Goal: Task Accomplishment & Management: Complete application form

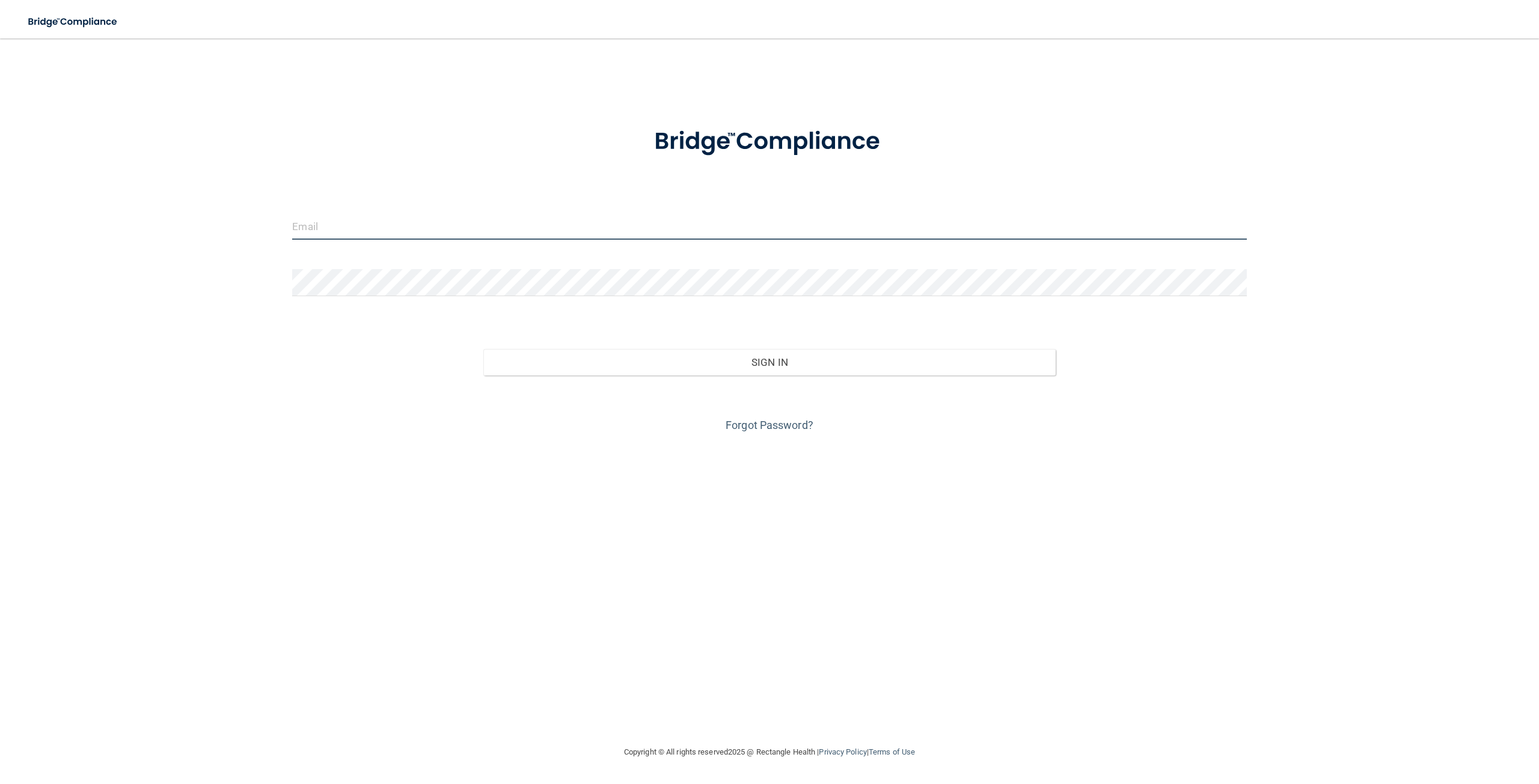
click at [662, 231] on input "email" at bounding box center [769, 226] width 954 height 27
type input "[EMAIL_ADDRESS][DOMAIN_NAME]"
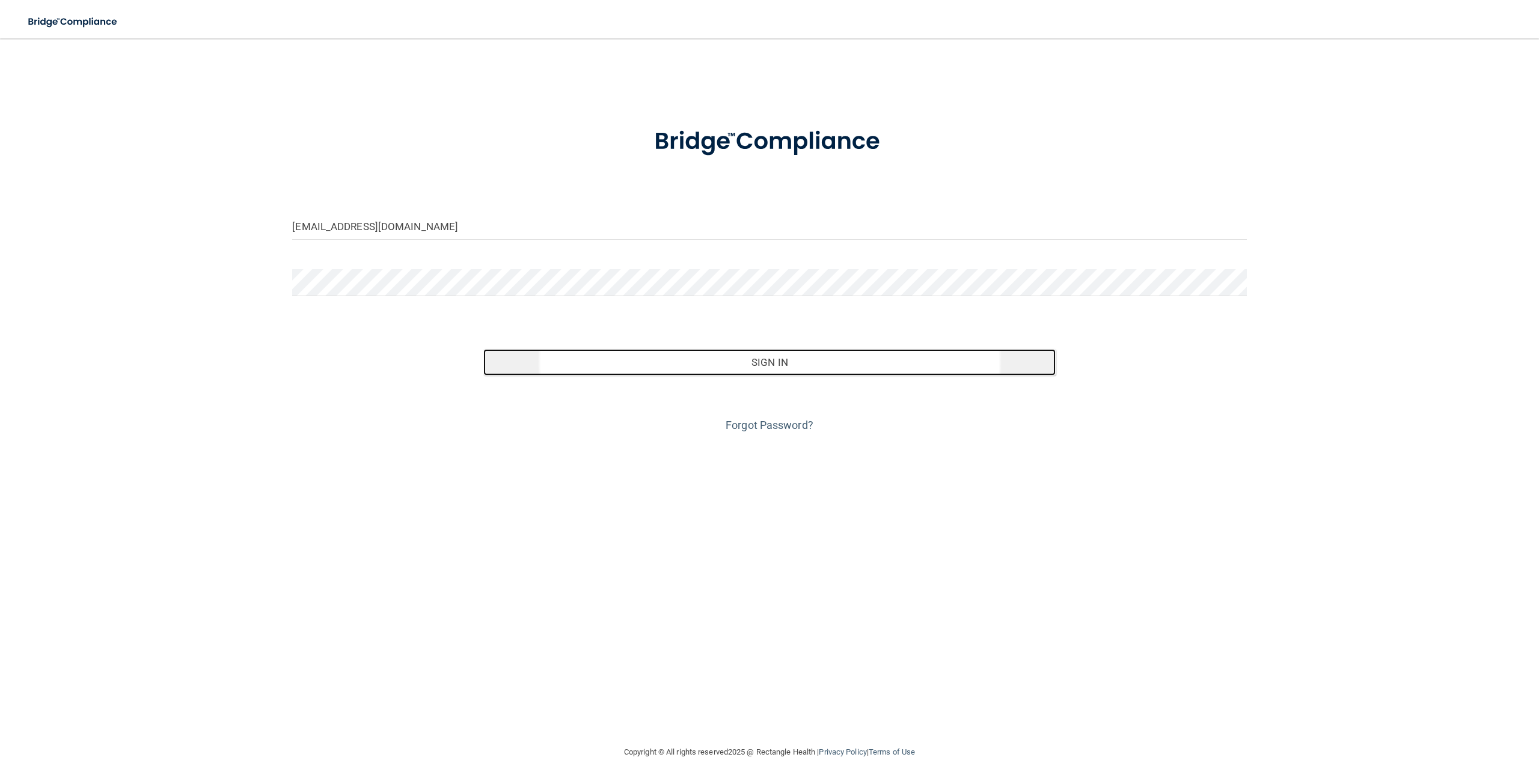
click at [688, 366] on button "Sign In" at bounding box center [769, 362] width 572 height 26
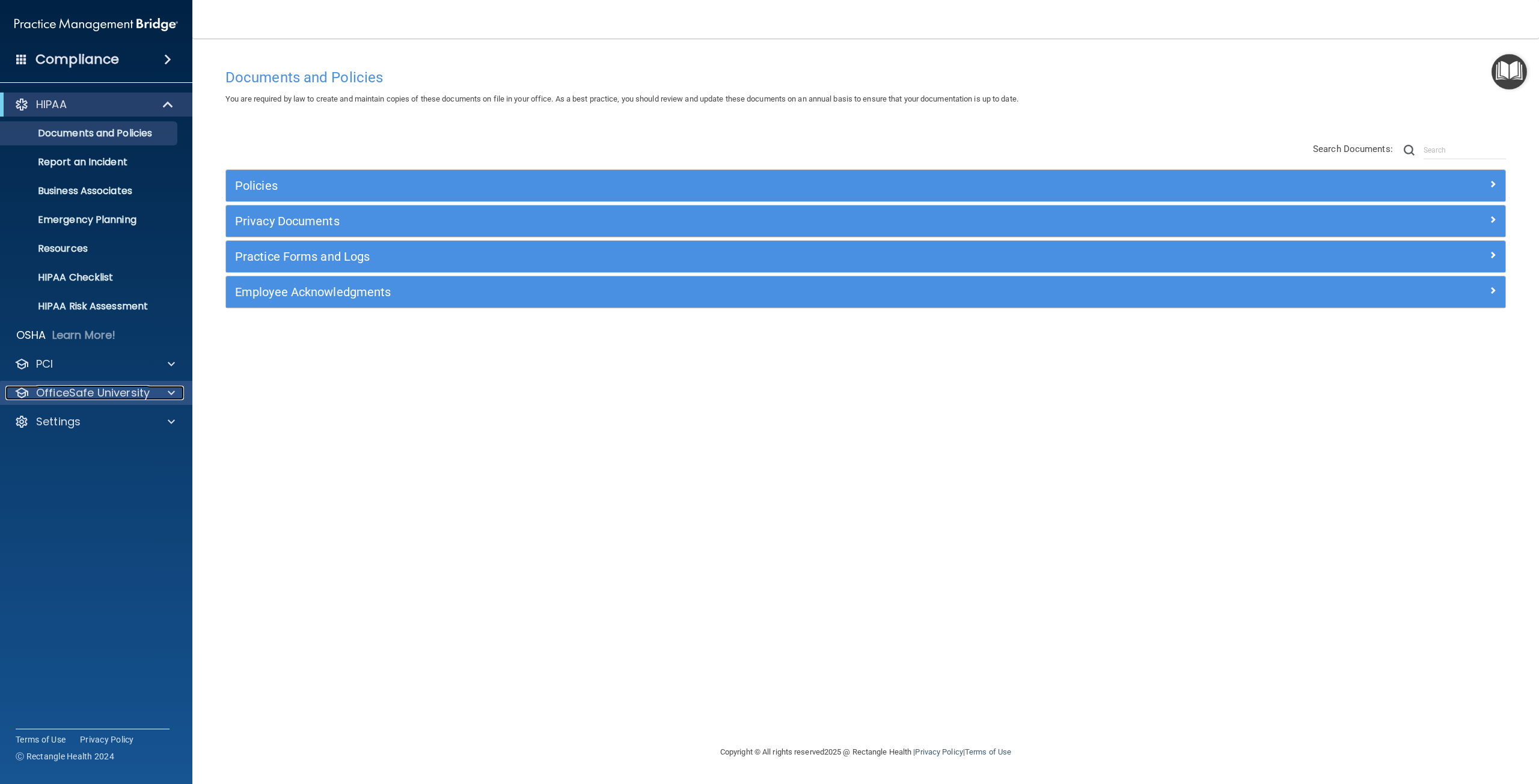
click at [128, 397] on p "OfficeSafe University" at bounding box center [92, 393] width 113 height 14
click at [125, 430] on link "HIPAA Training" at bounding box center [83, 422] width 189 height 24
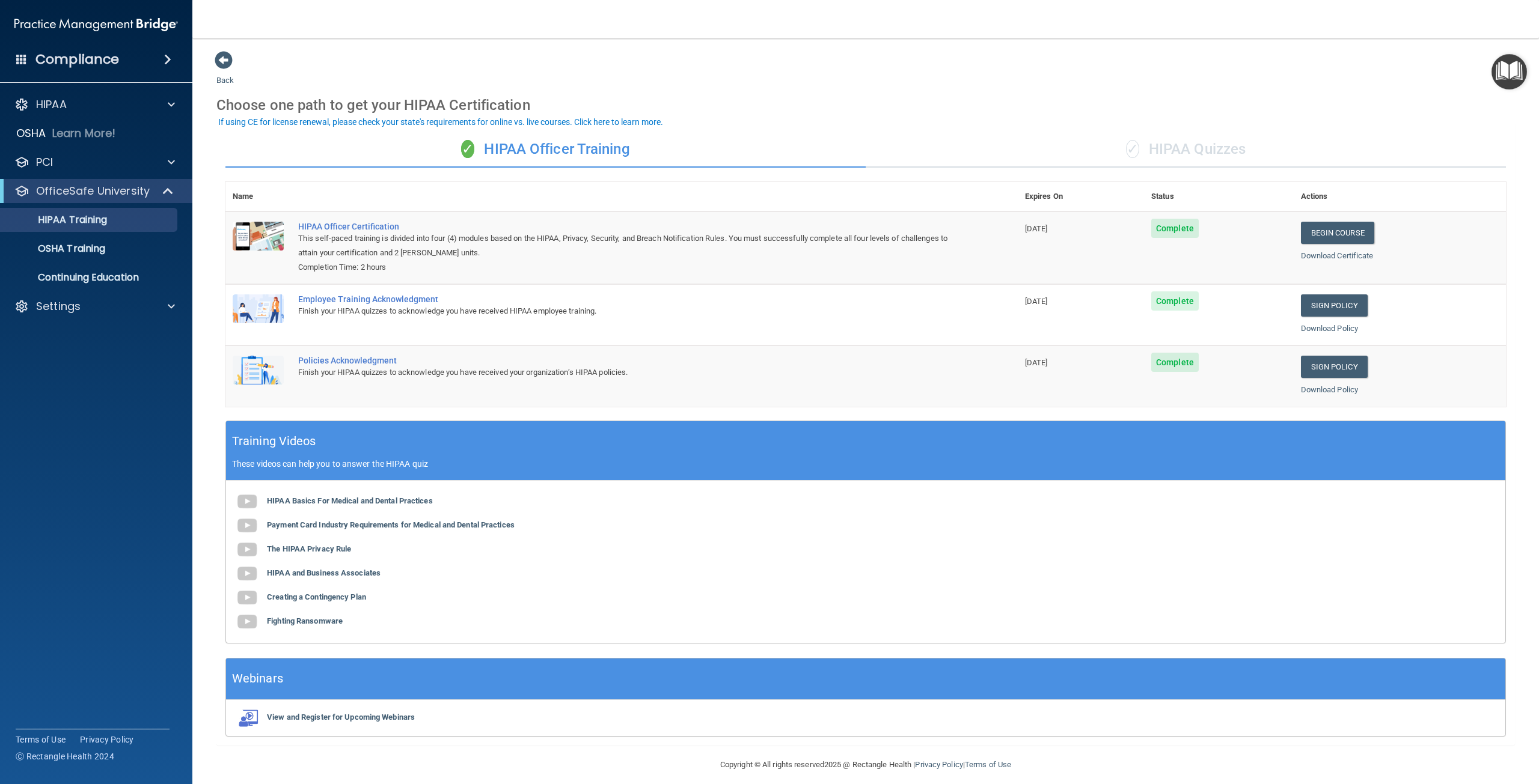
click at [1193, 145] on div "✓ HIPAA Quizzes" at bounding box center [1185, 149] width 640 height 36
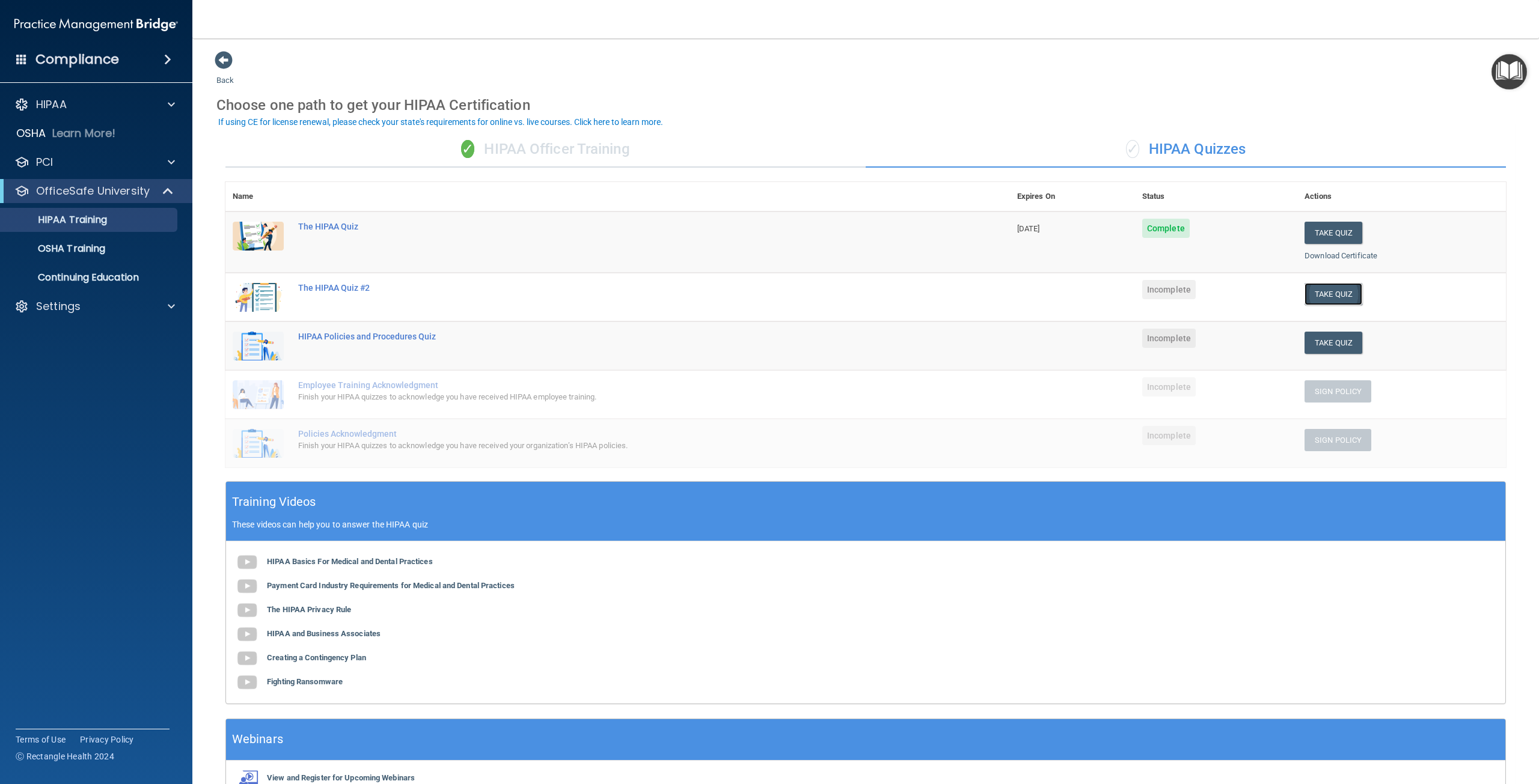
click at [1315, 297] on button "Take Quiz" at bounding box center [1333, 294] width 58 height 23
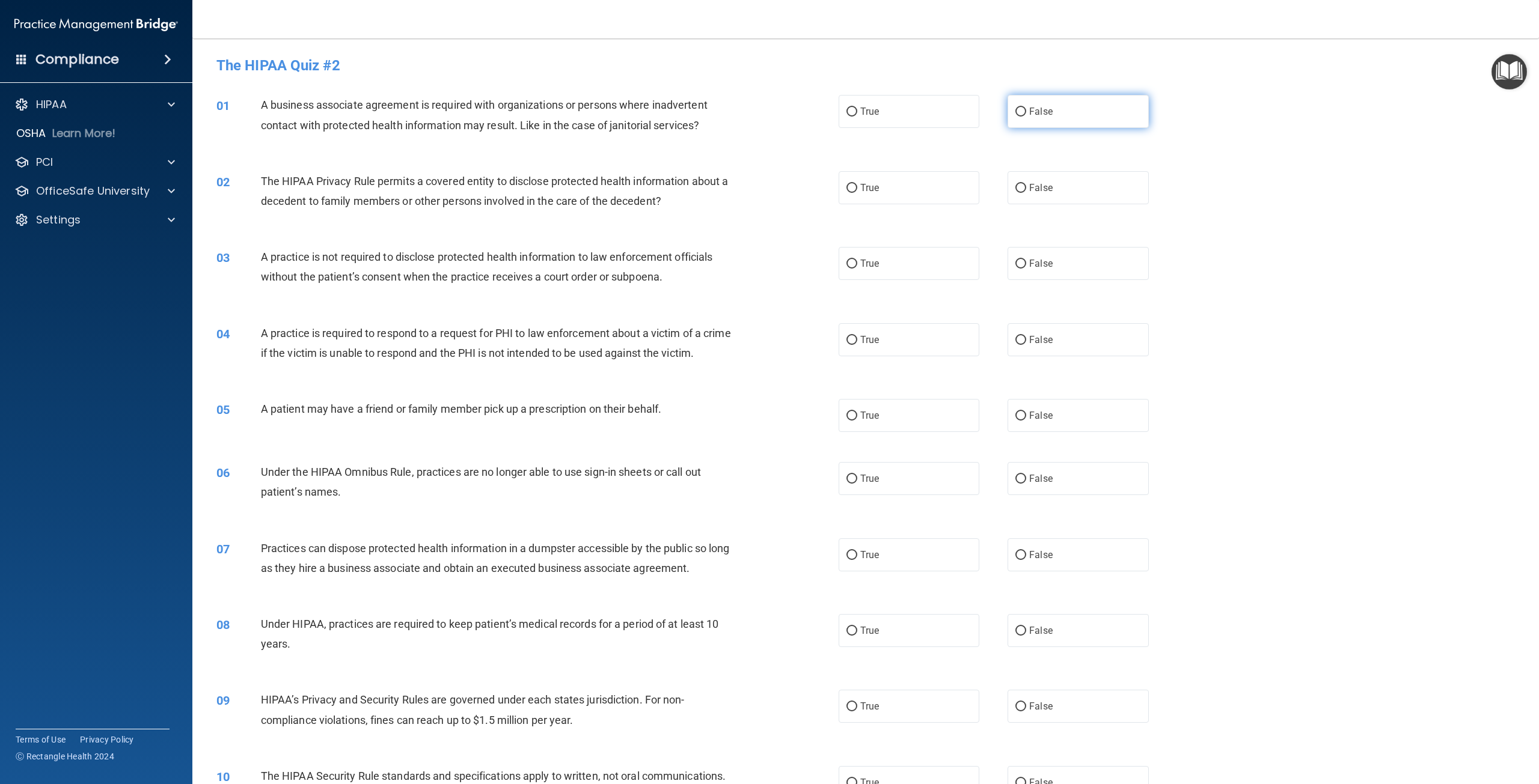
click at [1037, 115] on span "False" at bounding box center [1040, 111] width 23 height 11
click at [1026, 115] on input "False" at bounding box center [1021, 112] width 11 height 9
radio input "true"
click at [1064, 188] on label "False" at bounding box center [1077, 188] width 140 height 33
click at [1026, 188] on input "False" at bounding box center [1021, 188] width 11 height 9
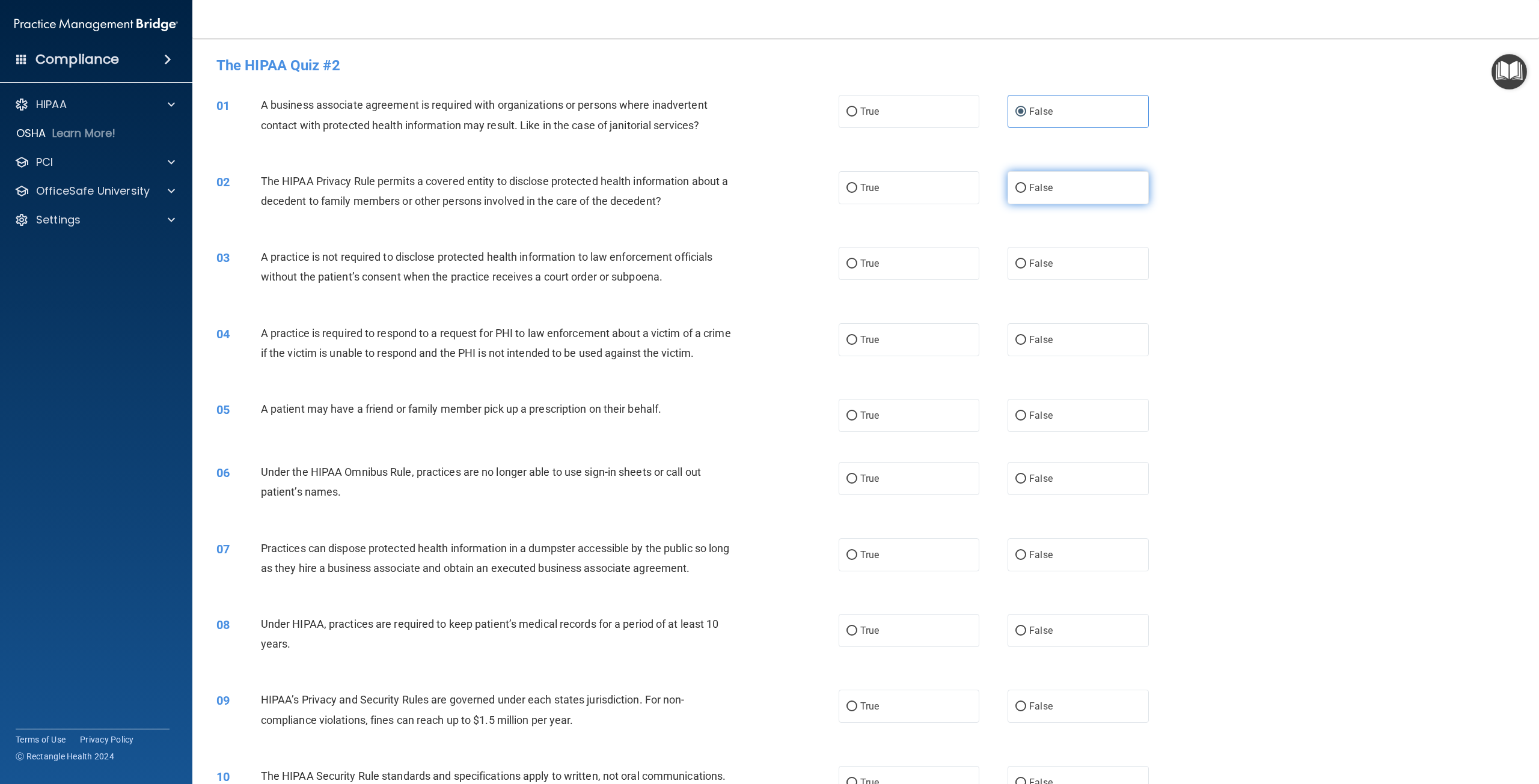
radio input "true"
click at [907, 261] on label "True" at bounding box center [908, 264] width 140 height 33
click at [857, 261] on input "True" at bounding box center [852, 264] width 11 height 9
radio input "true"
click at [1073, 272] on label "False" at bounding box center [1077, 264] width 140 height 33
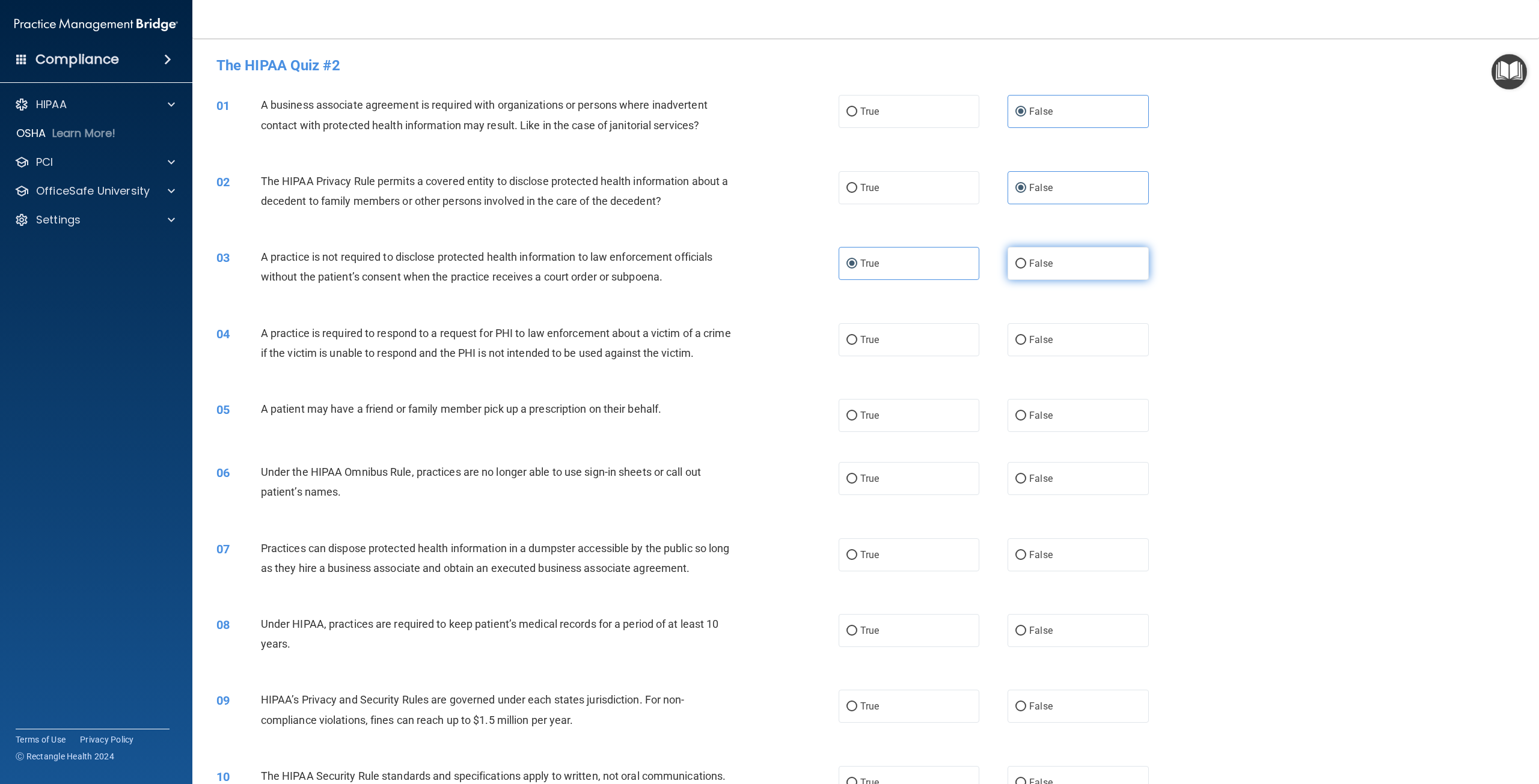
click at [1026, 269] on input "False" at bounding box center [1021, 264] width 11 height 9
radio input "true"
radio input "false"
click at [874, 343] on span "True" at bounding box center [869, 339] width 19 height 11
click at [857, 343] on input "True" at bounding box center [852, 340] width 11 height 9
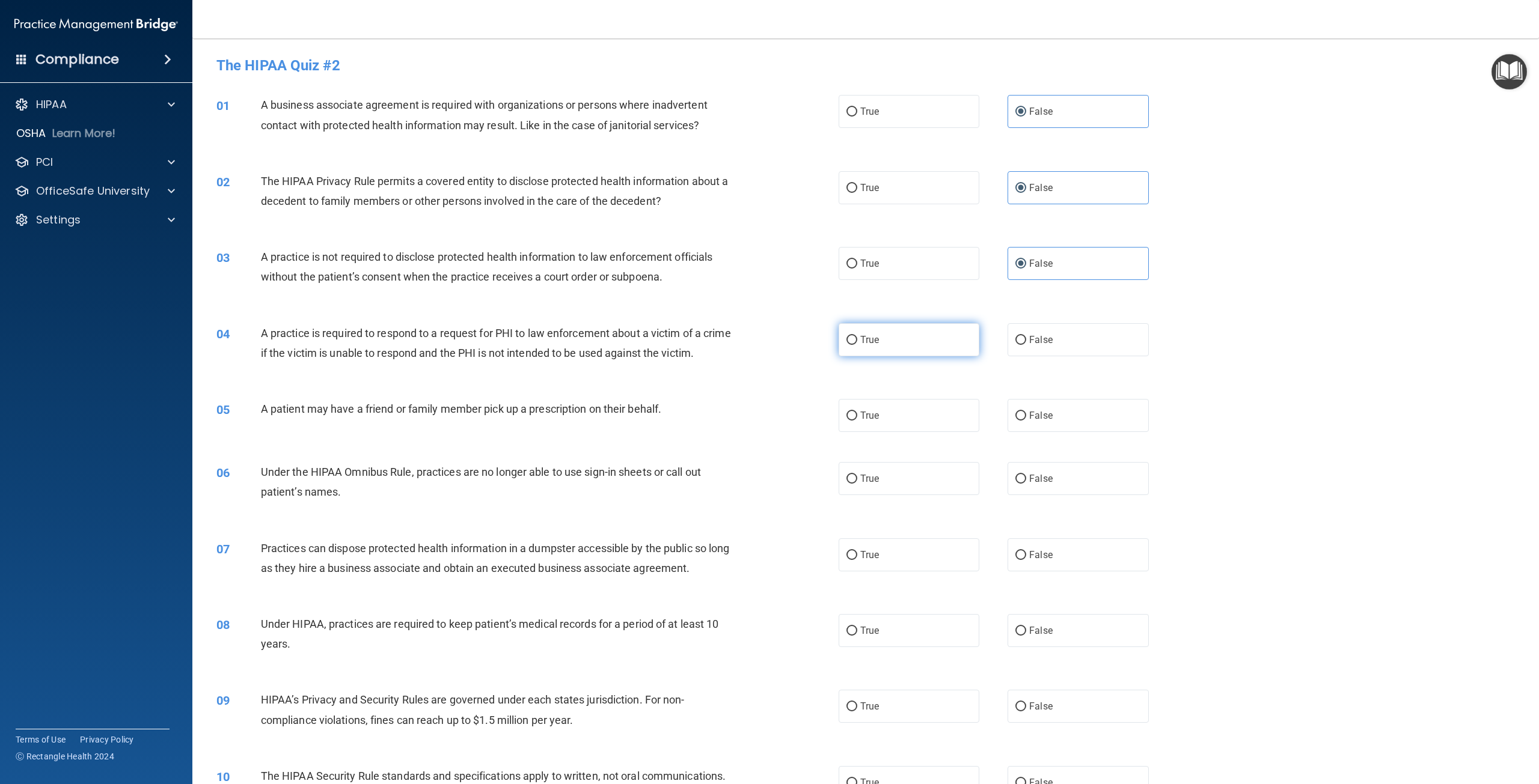
radio input "true"
click at [1052, 432] on label "False" at bounding box center [1077, 415] width 140 height 33
click at [1026, 421] on input "False" at bounding box center [1021, 416] width 11 height 9
radio input "true"
click at [64, 191] on p "OfficeSafe University" at bounding box center [92, 191] width 113 height 14
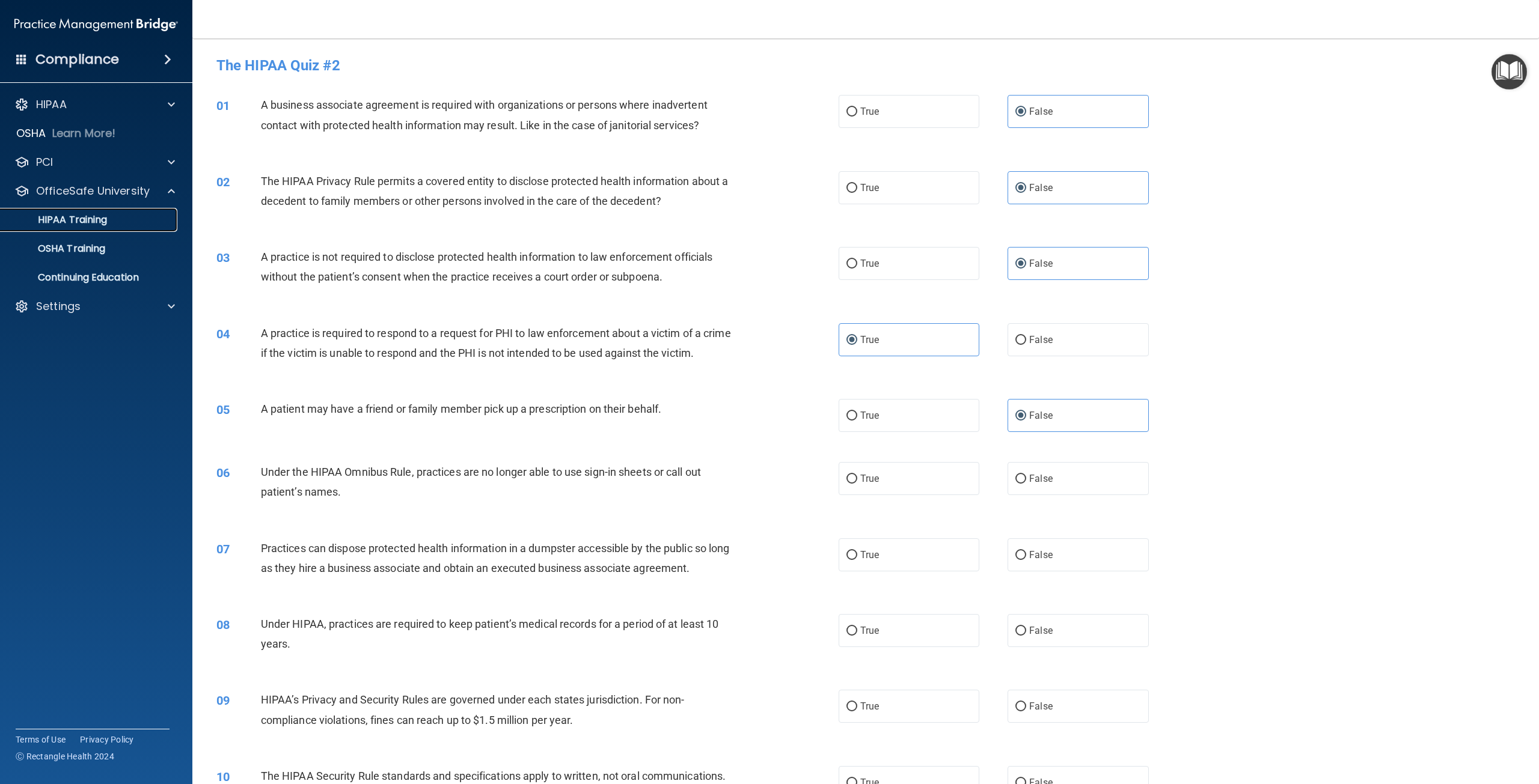
click at [98, 225] on p "HIPAA Training" at bounding box center [57, 220] width 99 height 12
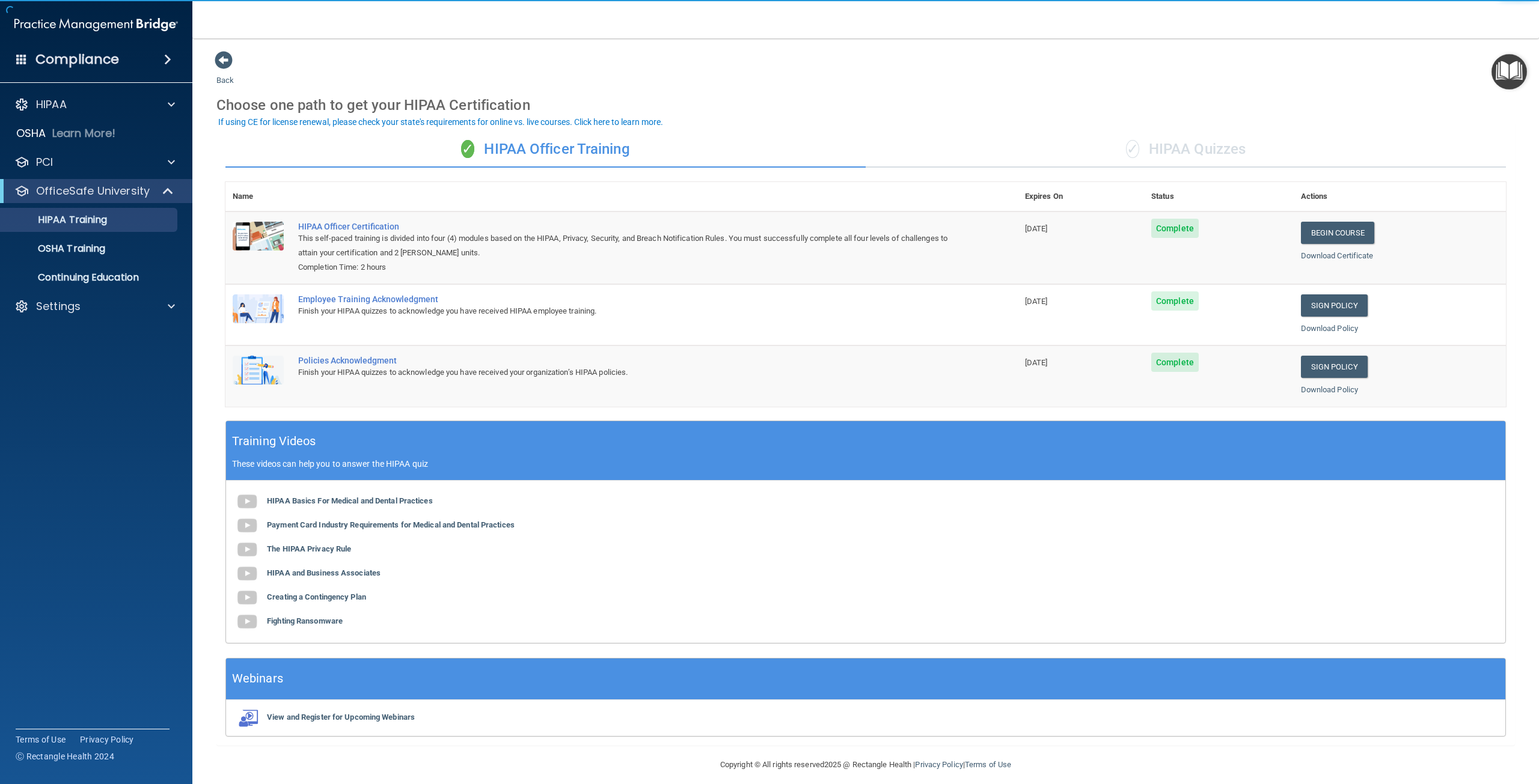
click at [1204, 140] on div "✓ HIPAA Quizzes" at bounding box center [1185, 149] width 640 height 36
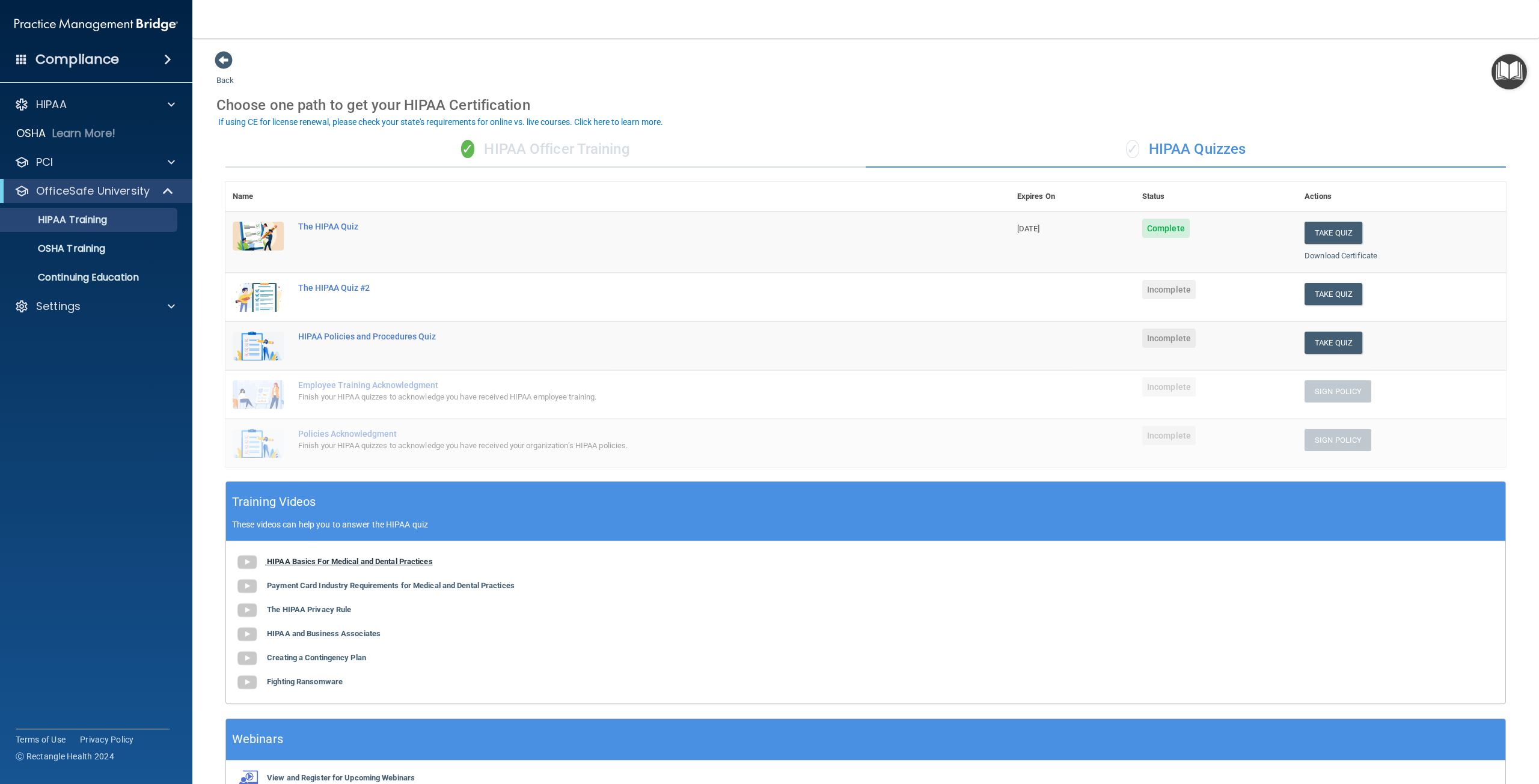
click at [394, 557] on b "HIPAA Basics For Medical and Dental Practices" at bounding box center [349, 562] width 166 height 9
click at [357, 586] on b "Payment Card Industry Requirements for Medical and Dental Practices" at bounding box center [391, 586] width 248 height 9
click at [314, 610] on b "The HIPAA Privacy Rule" at bounding box center [309, 610] width 84 height 9
click at [294, 633] on b "HIPAA and Business Associates" at bounding box center [323, 634] width 113 height 9
click at [318, 655] on b "Creating a Contingency Plan" at bounding box center [316, 658] width 99 height 9
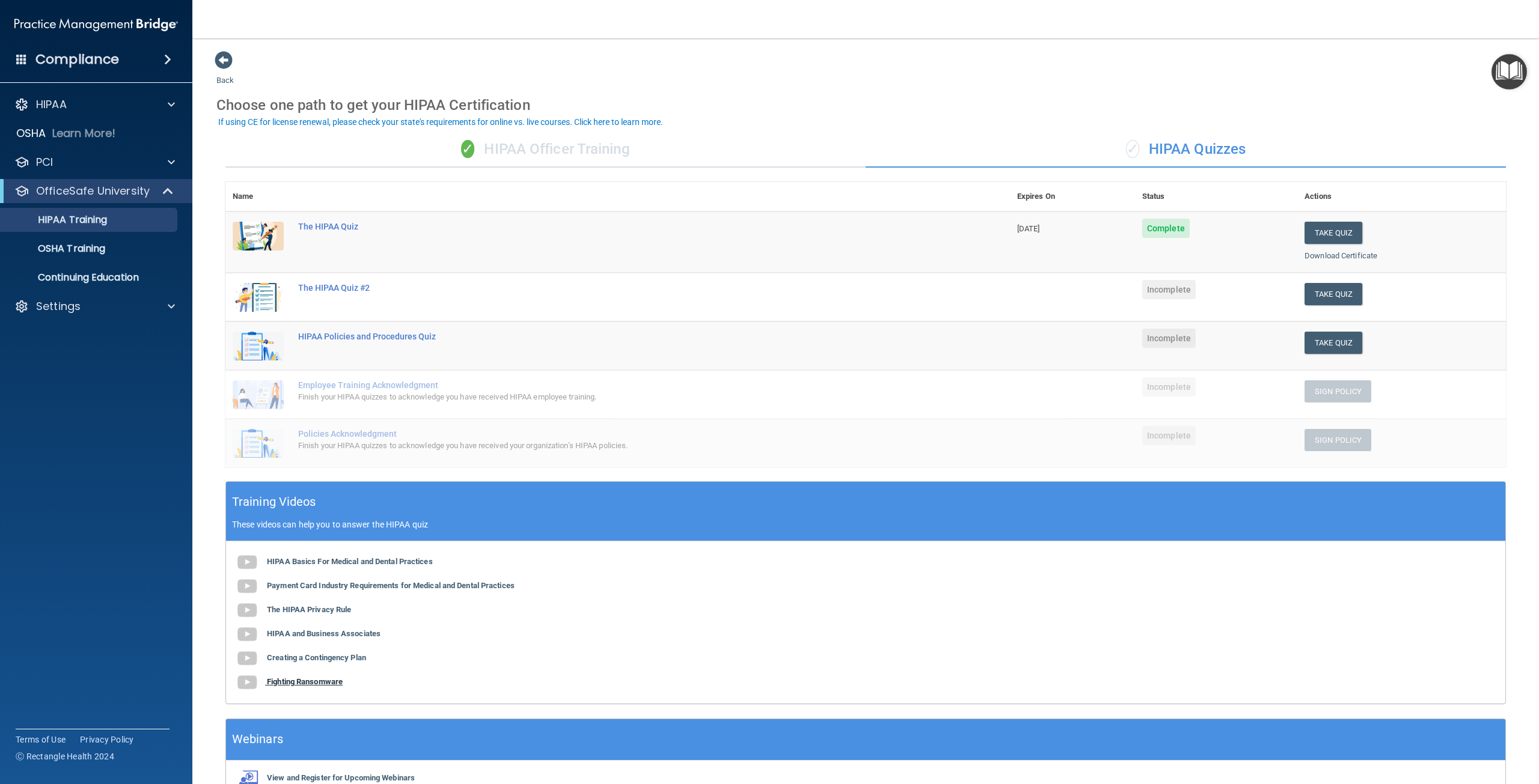
click at [300, 678] on b "Fighting Ransomware" at bounding box center [304, 682] width 76 height 9
click at [1332, 286] on button "Take Quiz" at bounding box center [1333, 294] width 58 height 23
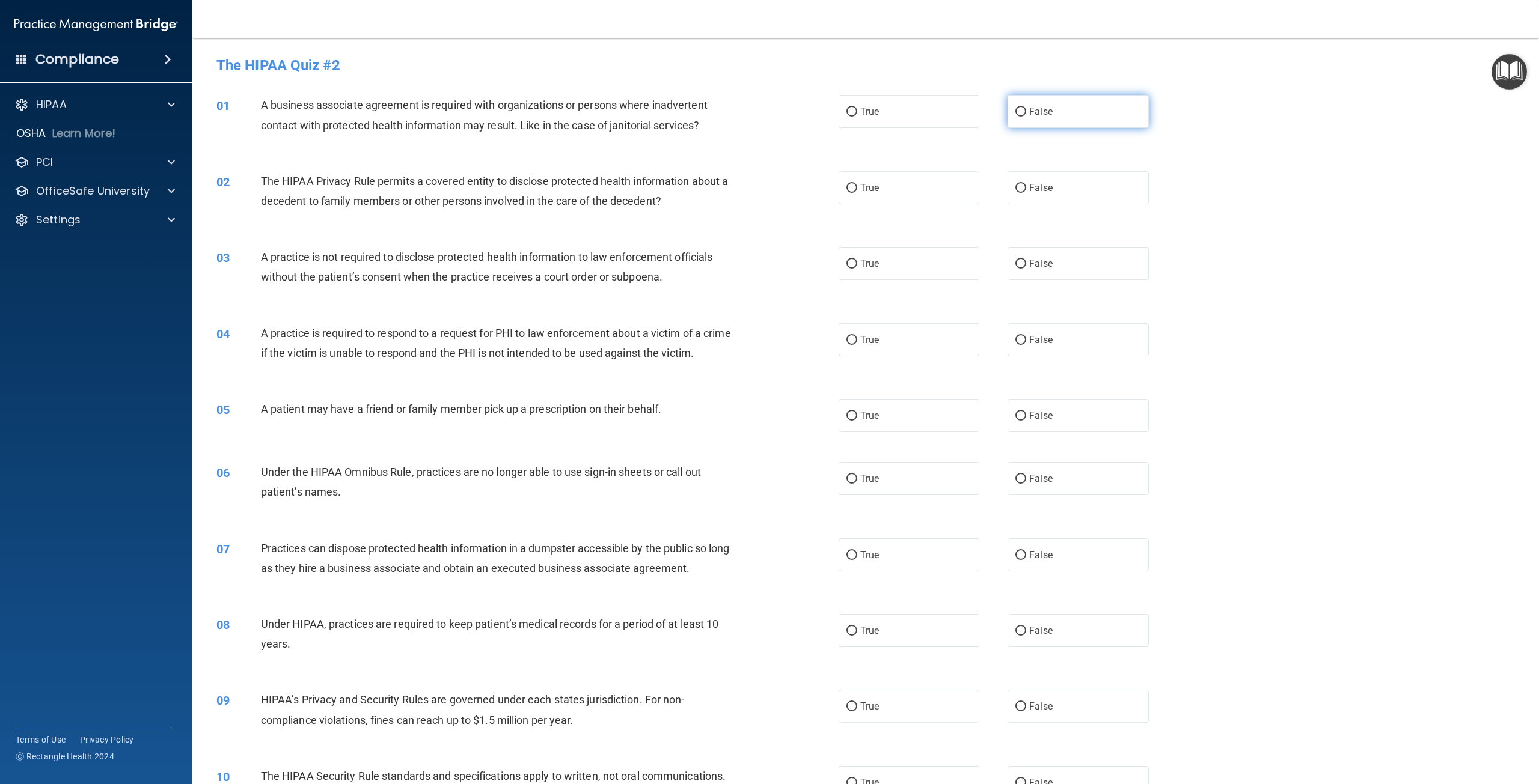
click at [1063, 117] on label "False" at bounding box center [1077, 111] width 140 height 33
click at [1026, 116] on input "False" at bounding box center [1021, 112] width 11 height 9
radio input "true"
click at [1046, 175] on label "False" at bounding box center [1077, 188] width 140 height 33
click at [1026, 184] on input "False" at bounding box center [1021, 188] width 11 height 9
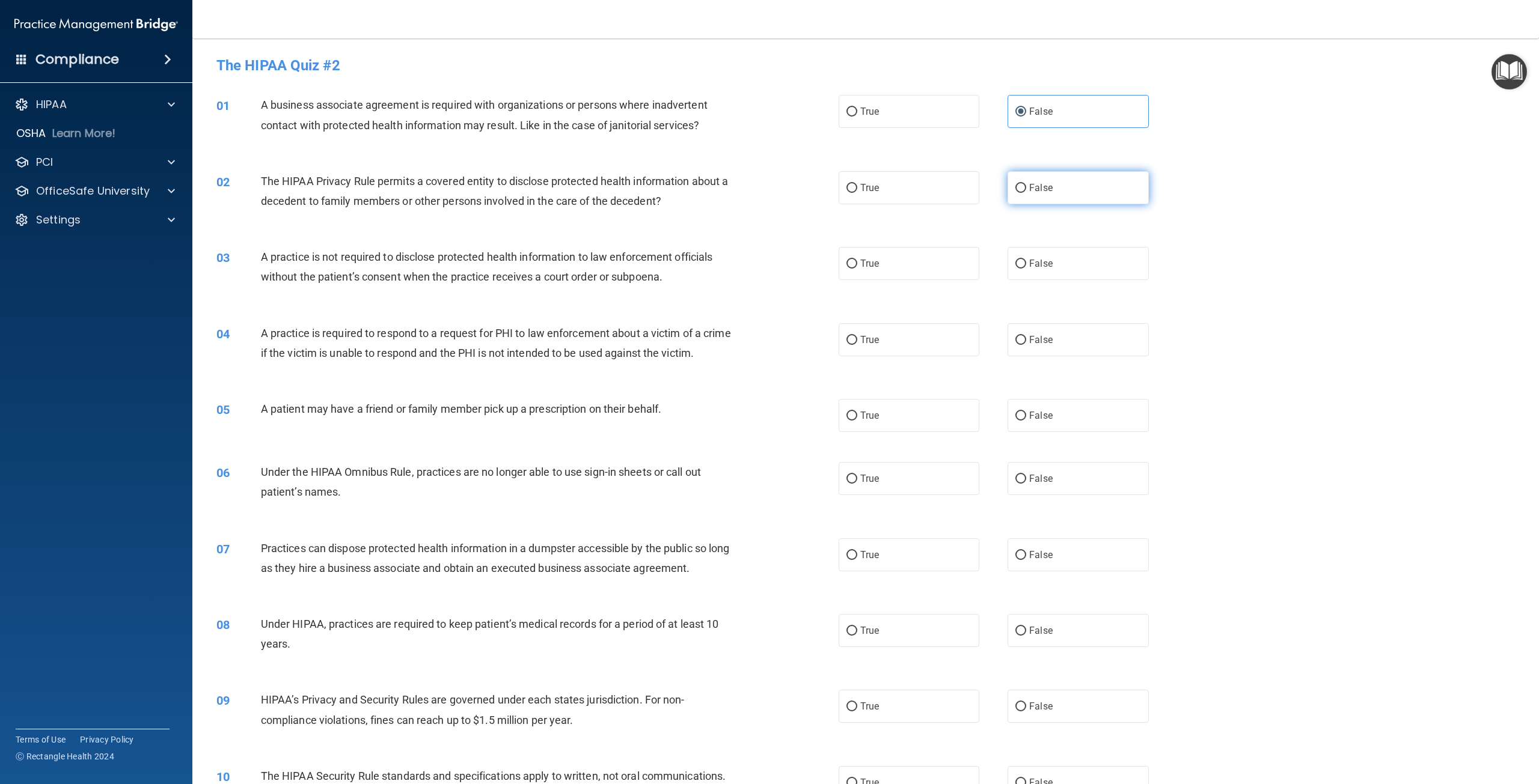
radio input "true"
click at [1052, 258] on label "False" at bounding box center [1077, 264] width 140 height 33
click at [1026, 260] on input "False" at bounding box center [1021, 264] width 11 height 9
radio input "true"
click at [949, 342] on label "True" at bounding box center [908, 340] width 140 height 33
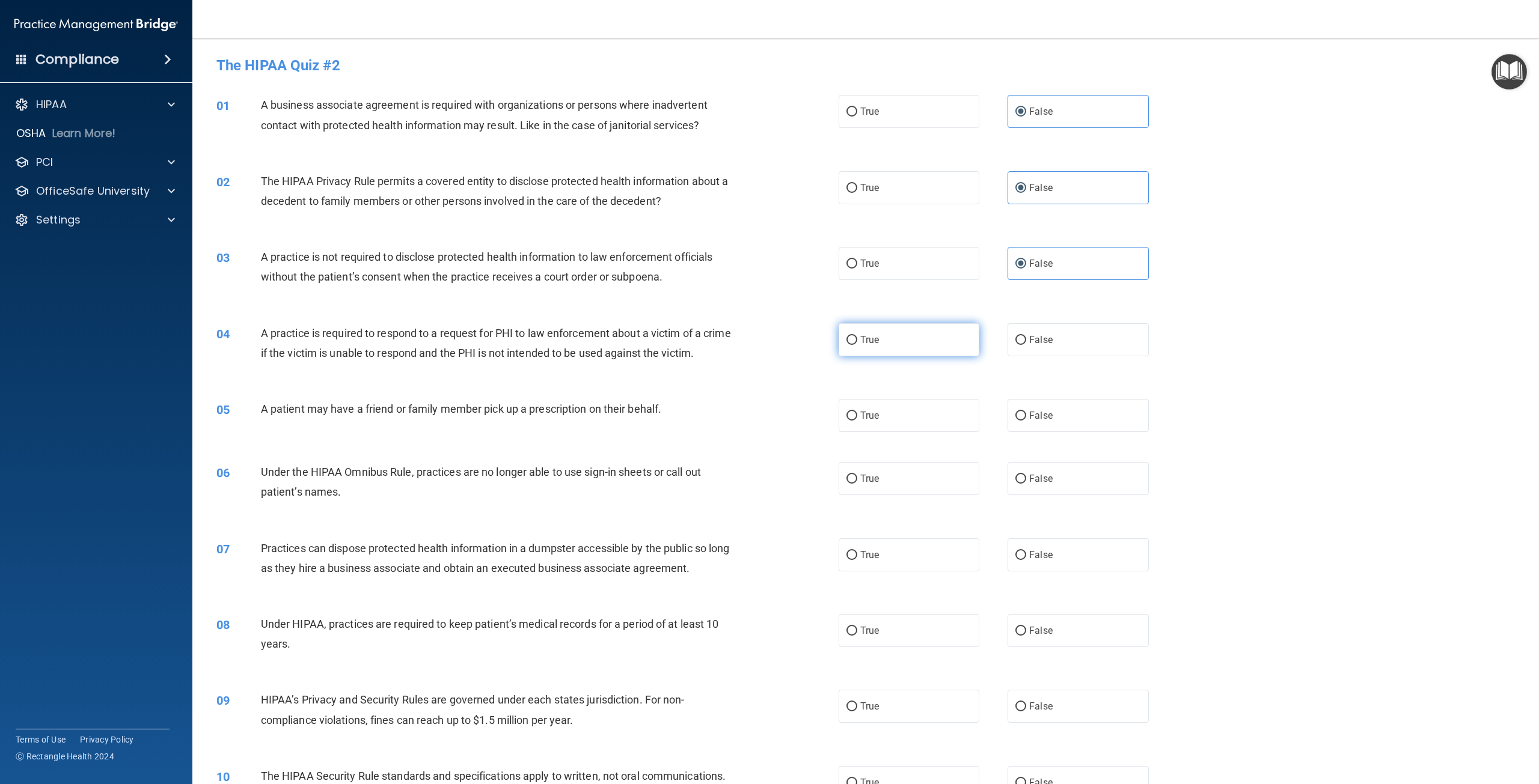
click at [857, 342] on input "True" at bounding box center [852, 340] width 11 height 9
radio input "true"
click at [1039, 421] on span "False" at bounding box center [1040, 415] width 23 height 11
click at [1026, 421] on input "False" at bounding box center [1021, 416] width 11 height 9
radio input "true"
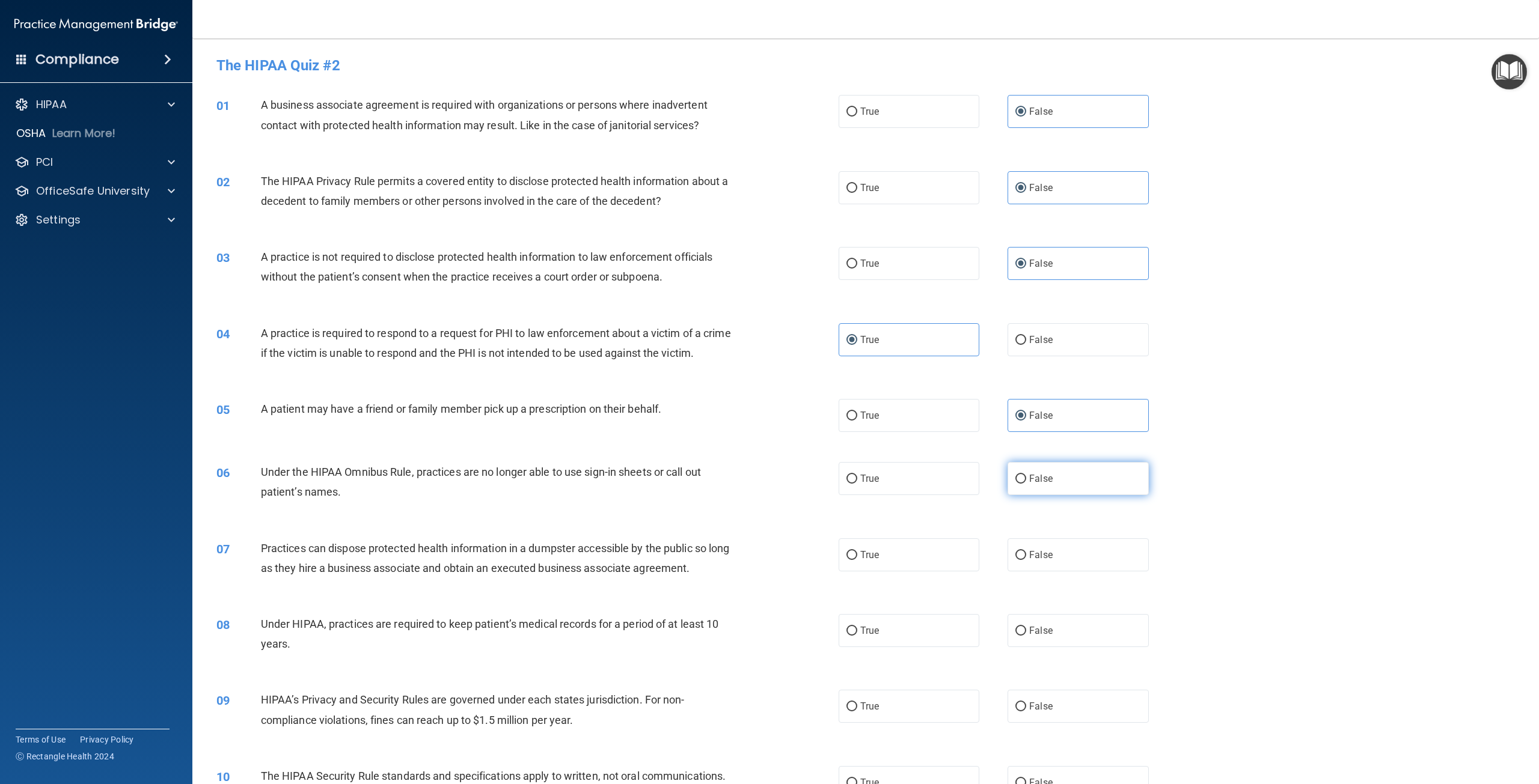
click at [1038, 490] on label "False" at bounding box center [1077, 478] width 140 height 33
click at [1026, 484] on input "False" at bounding box center [1021, 479] width 11 height 9
radio input "true"
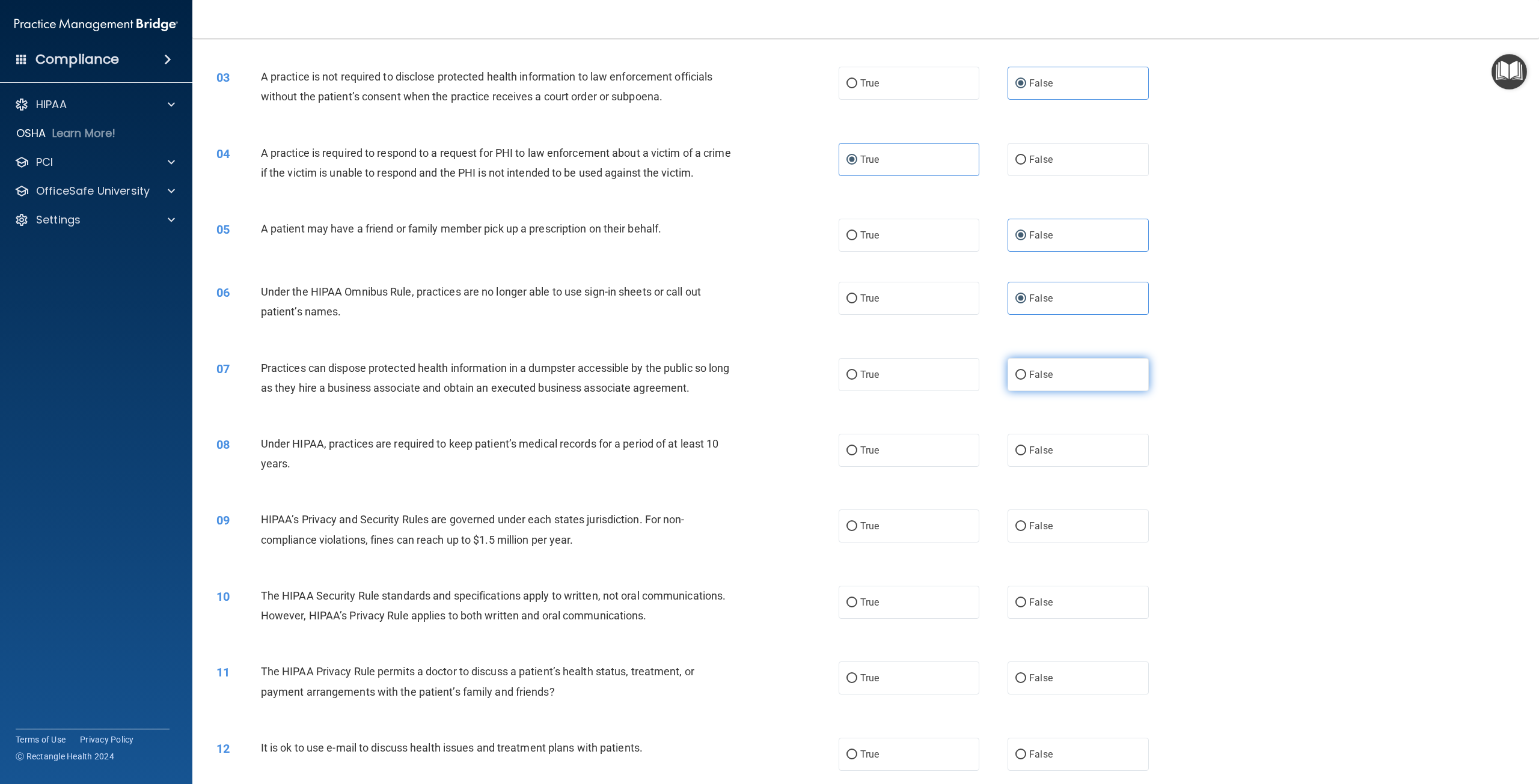
click at [1040, 391] on label "False" at bounding box center [1077, 375] width 140 height 33
click at [1026, 380] on input "False" at bounding box center [1021, 375] width 11 height 9
radio input "true"
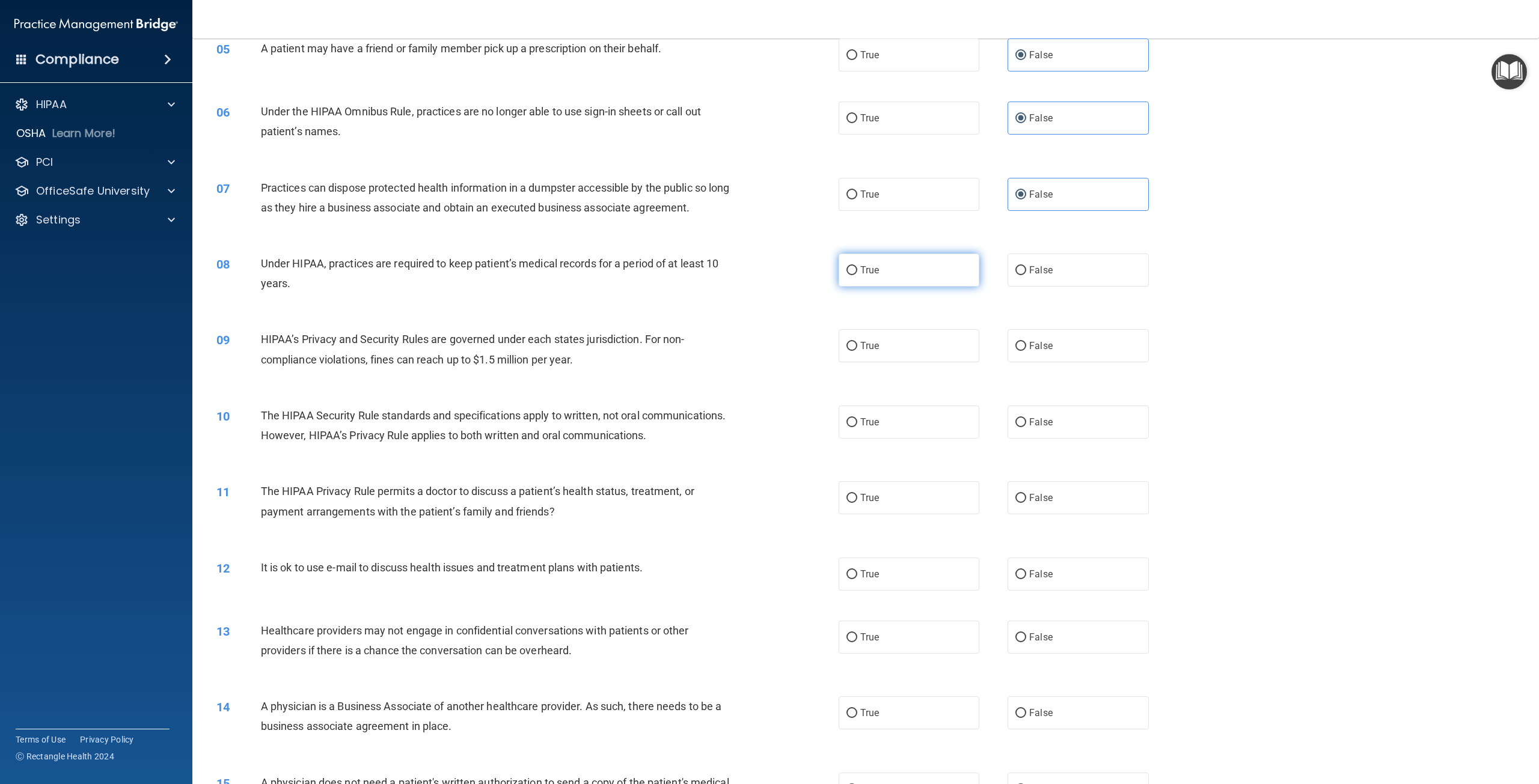
click at [903, 287] on label "True" at bounding box center [908, 270] width 140 height 33
click at [857, 276] on input "True" at bounding box center [852, 271] width 11 height 9
radio input "true"
click at [877, 363] on label "True" at bounding box center [908, 346] width 140 height 33
click at [857, 351] on input "True" at bounding box center [852, 346] width 11 height 9
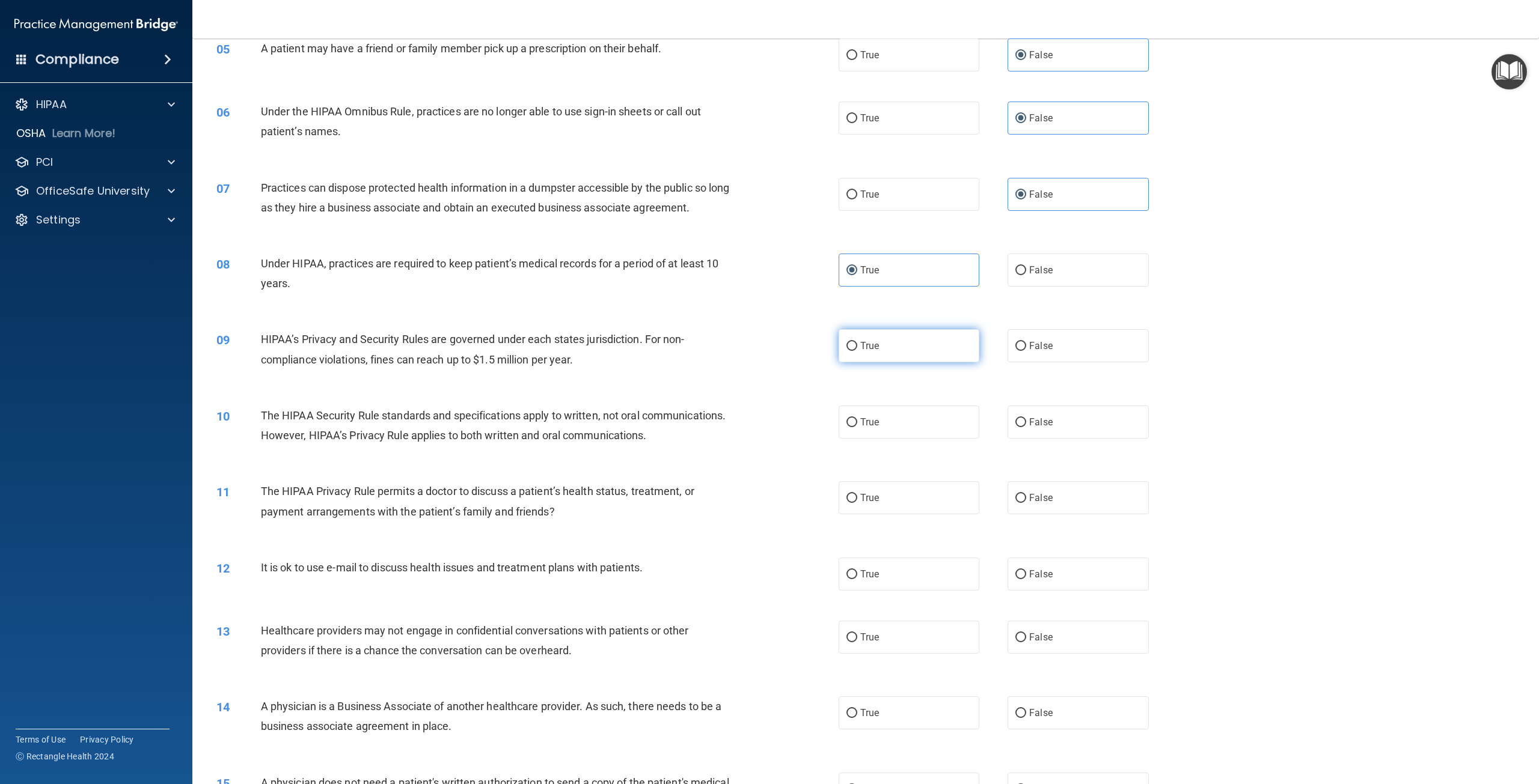
radio input "true"
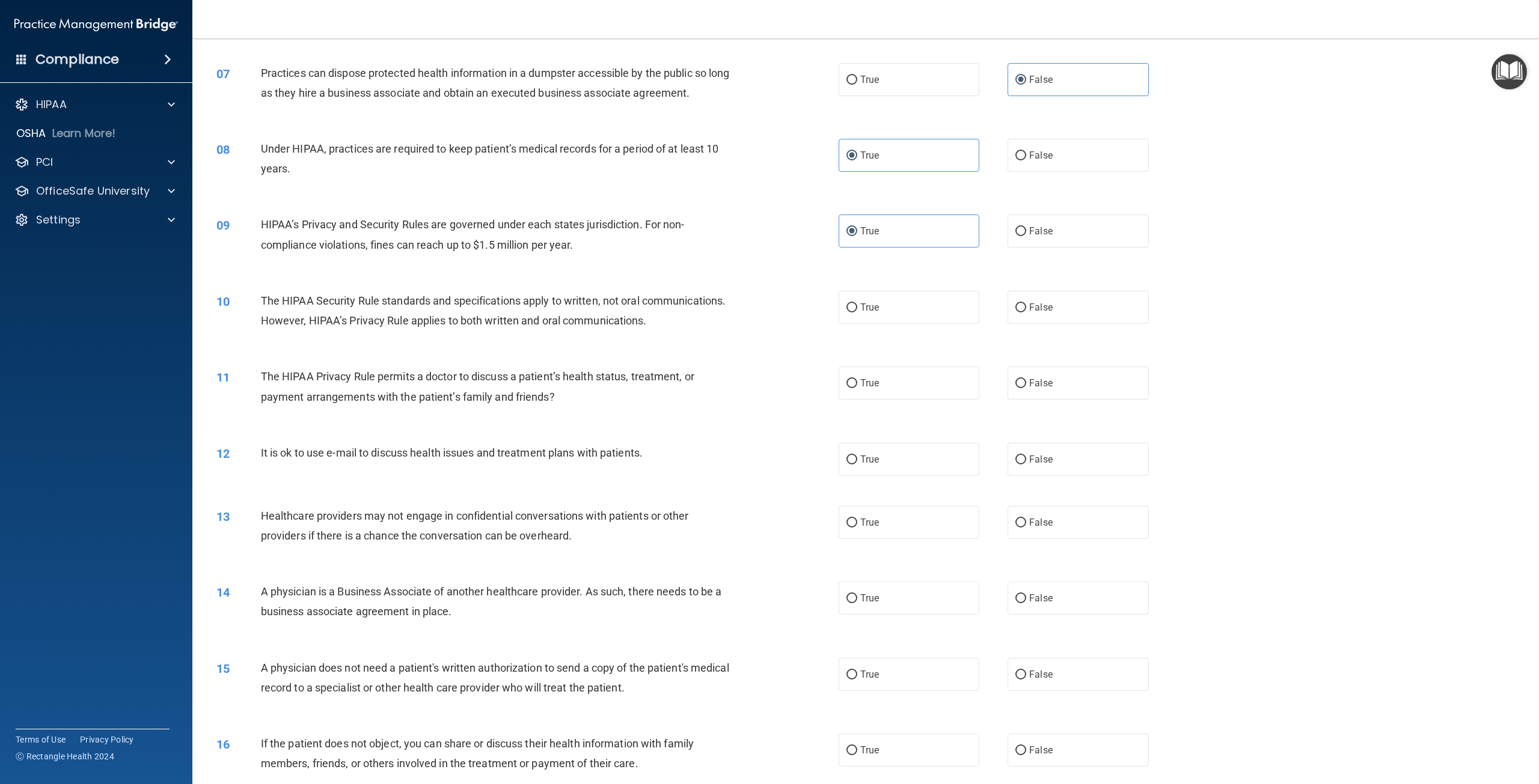
scroll to position [481, 0]
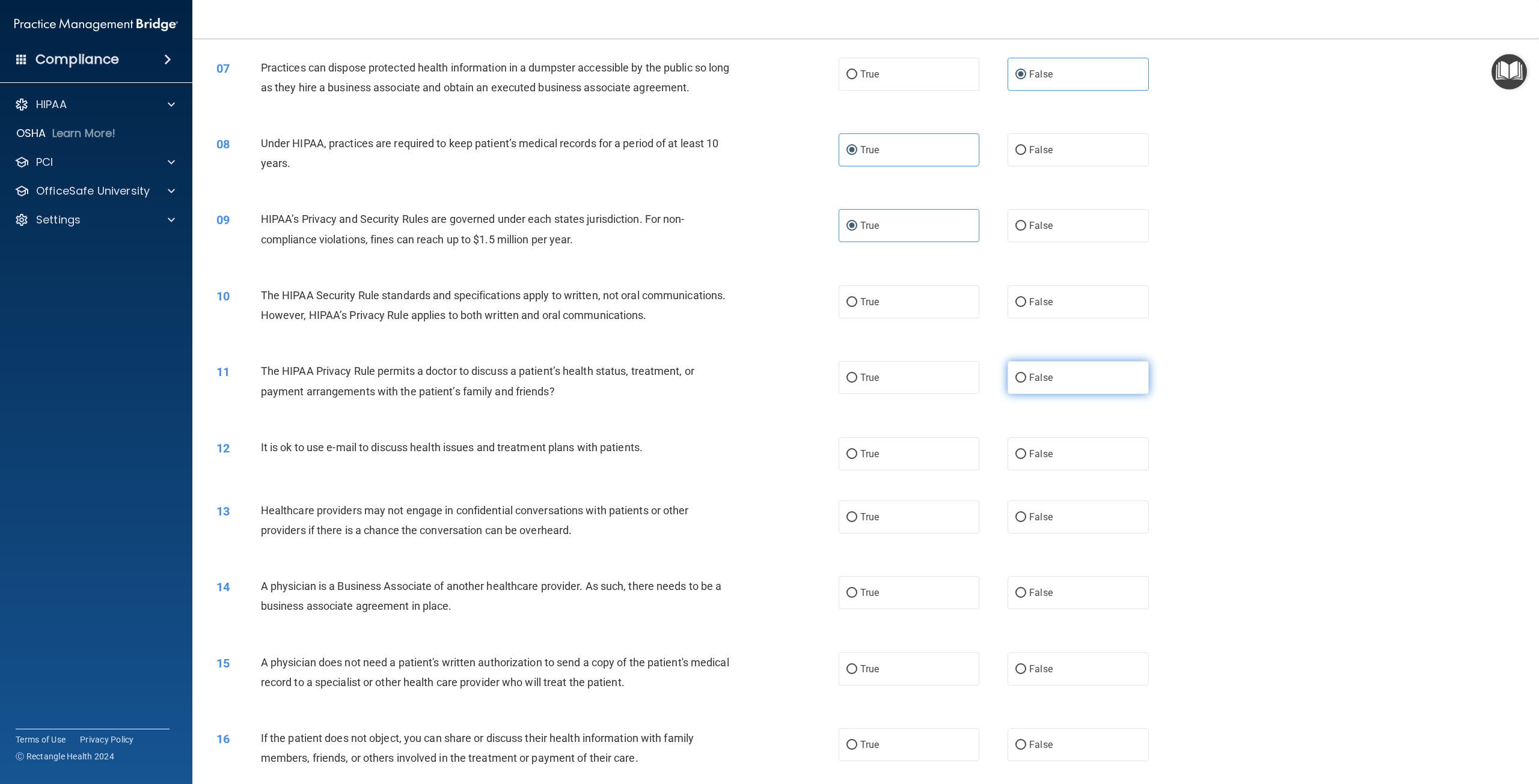
click at [1053, 394] on label "False" at bounding box center [1077, 378] width 140 height 33
click at [1026, 383] on input "False" at bounding box center [1021, 378] width 11 height 9
radio input "true"
click at [1043, 460] on span "False" at bounding box center [1040, 454] width 23 height 11
click at [1026, 459] on input "False" at bounding box center [1021, 454] width 11 height 9
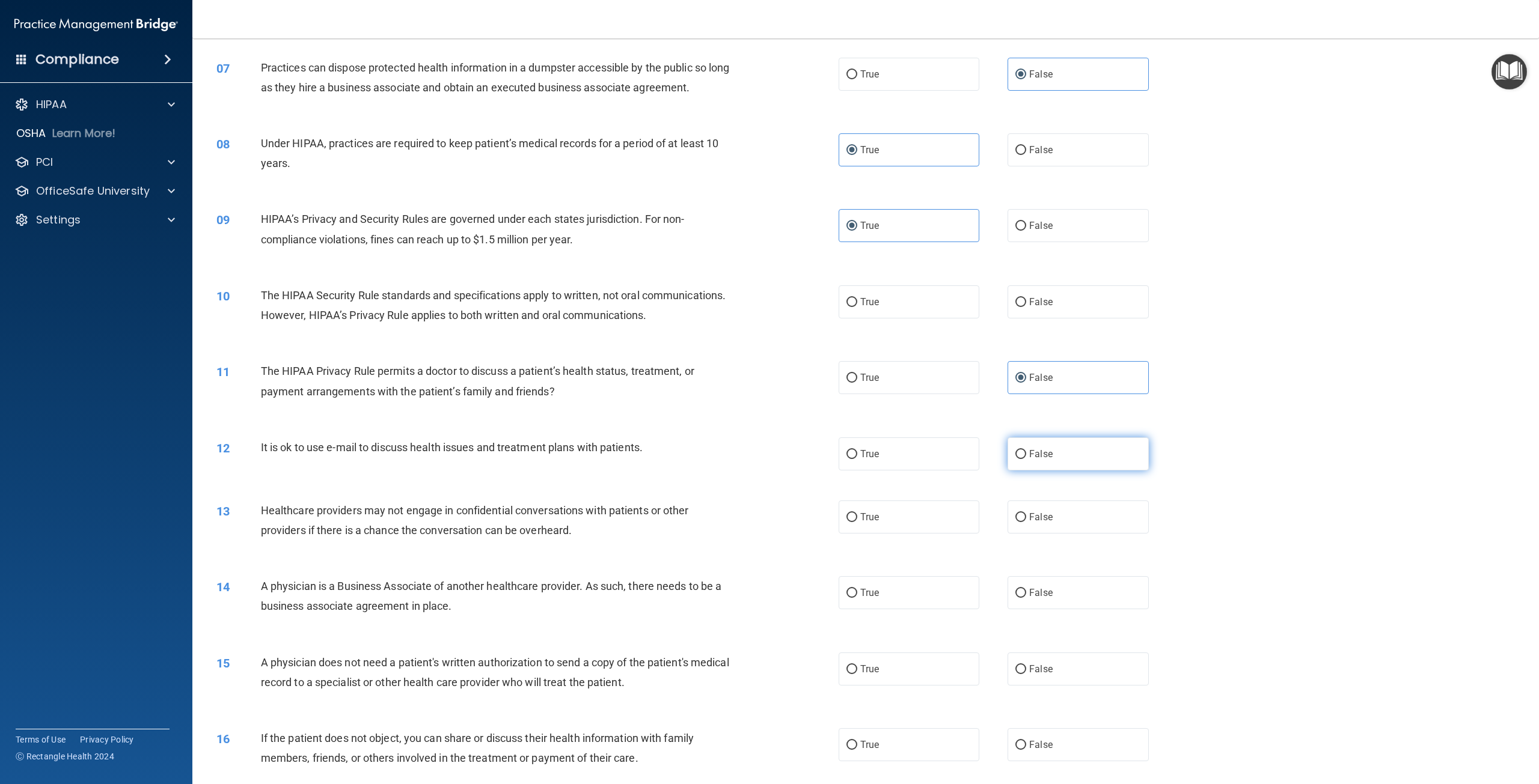
radio input "true"
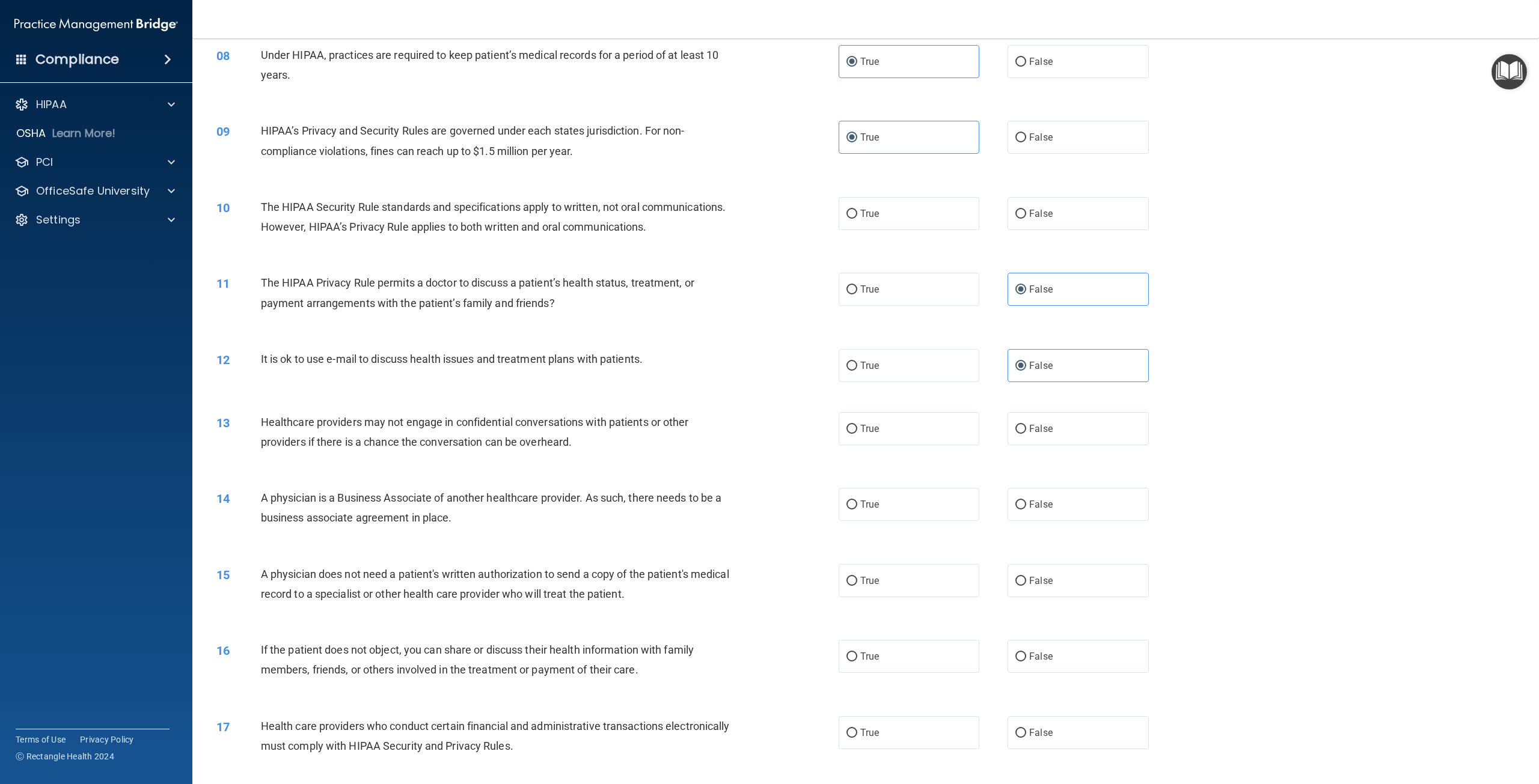
scroll to position [601, 0]
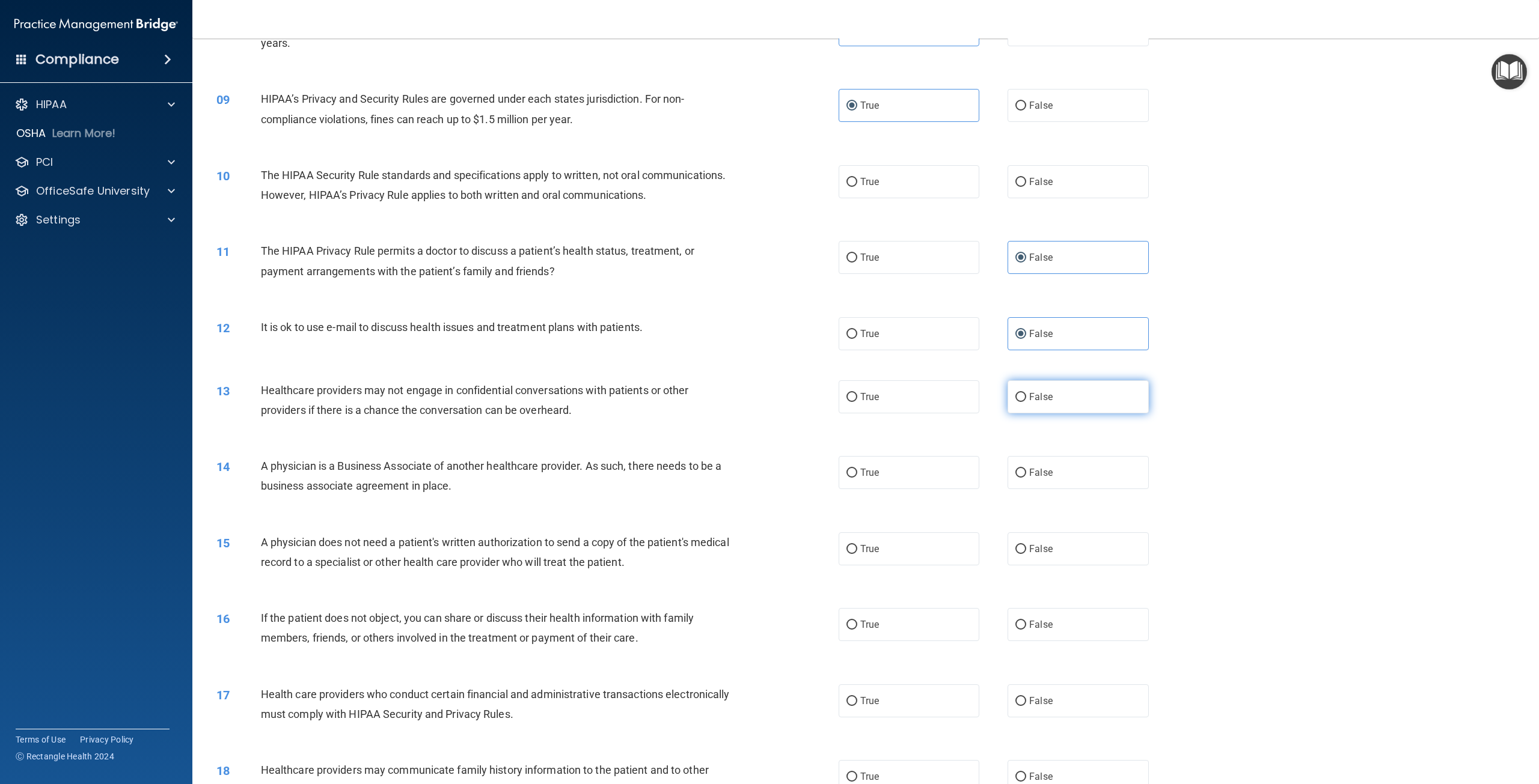
click at [1052, 414] on label "False" at bounding box center [1077, 397] width 140 height 33
click at [1026, 402] on input "False" at bounding box center [1021, 397] width 11 height 9
radio input "true"
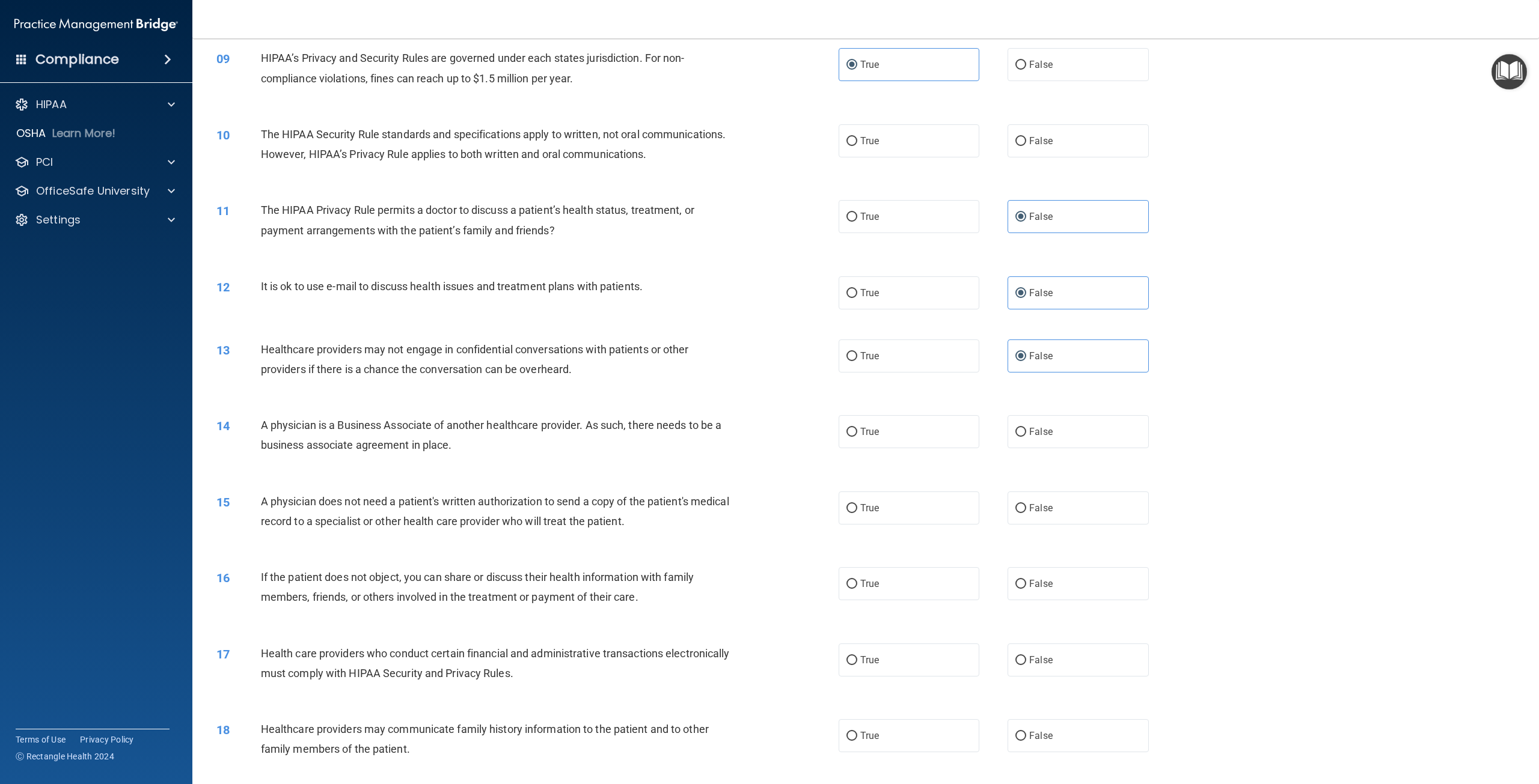
scroll to position [661, 0]
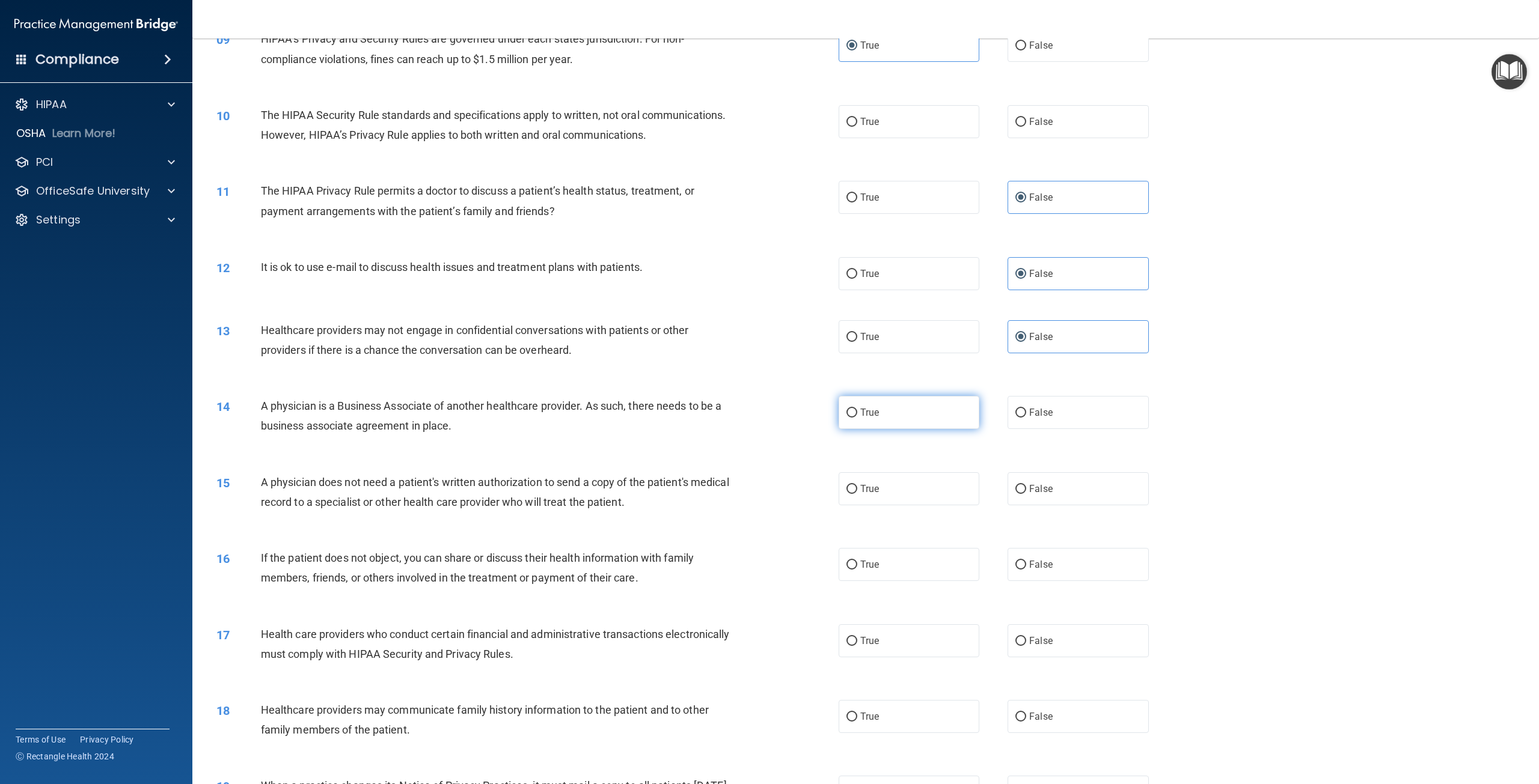
click at [913, 429] on label "True" at bounding box center [908, 412] width 140 height 33
click at [857, 418] on input "True" at bounding box center [852, 413] width 11 height 9
radio input "true"
click at [946, 505] on label "True" at bounding box center [908, 489] width 140 height 33
click at [857, 494] on input "True" at bounding box center [852, 490] width 11 height 9
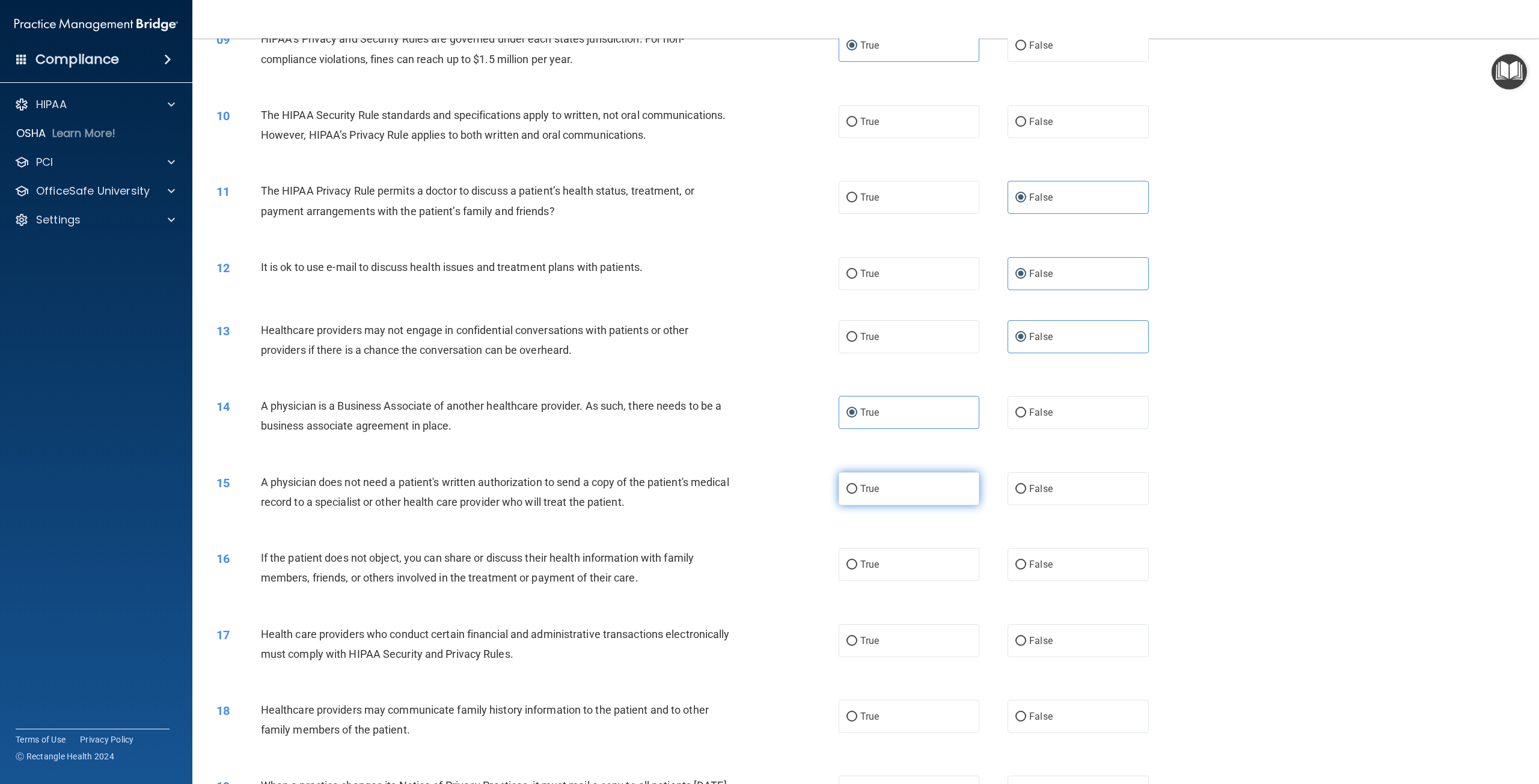
radio input "true"
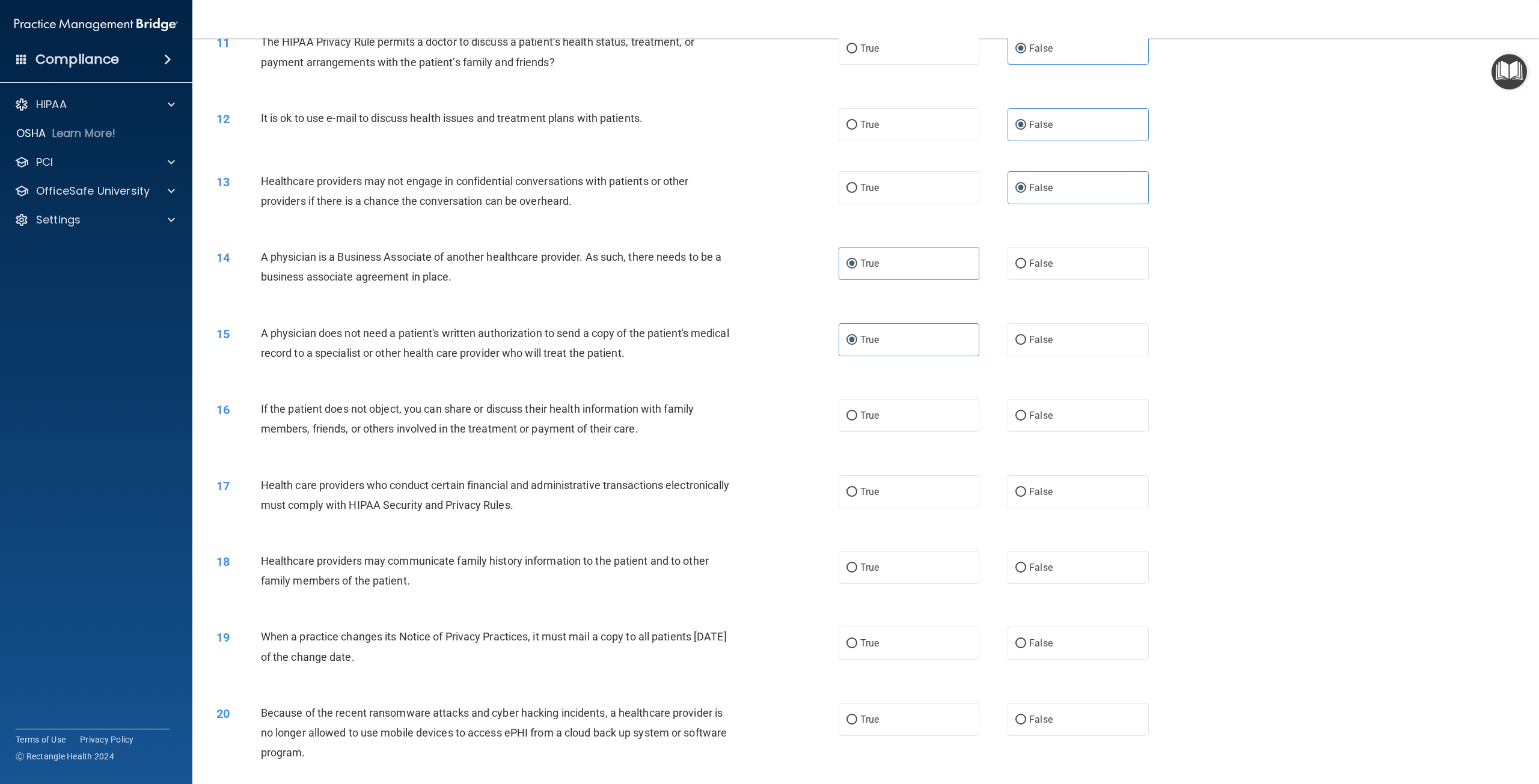
scroll to position [841, 0]
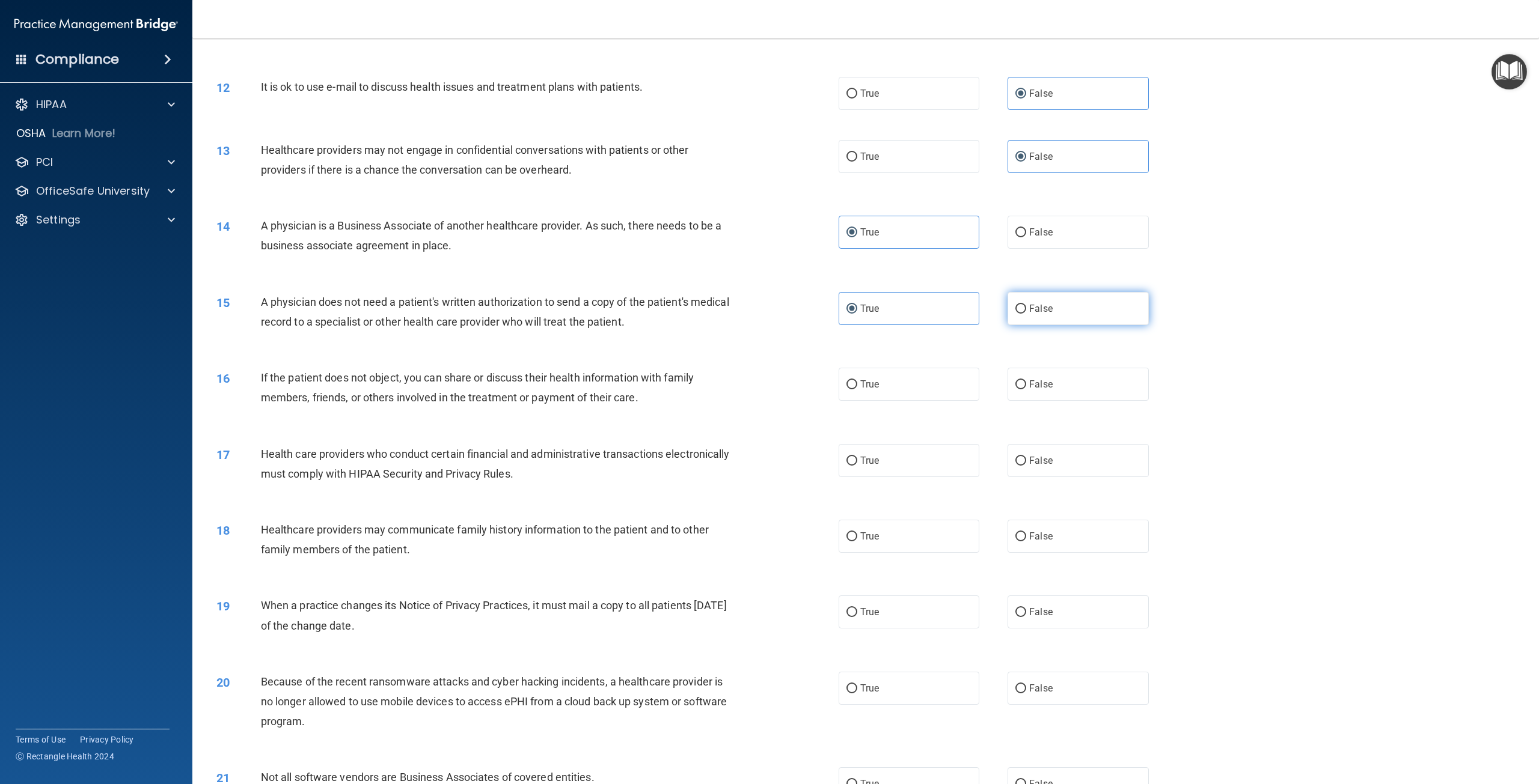
click at [1082, 325] on label "False" at bounding box center [1077, 309] width 140 height 33
click at [1026, 314] on input "False" at bounding box center [1021, 309] width 11 height 9
radio input "true"
radio input "false"
